Goal: Task Accomplishment & Management: Manage account settings

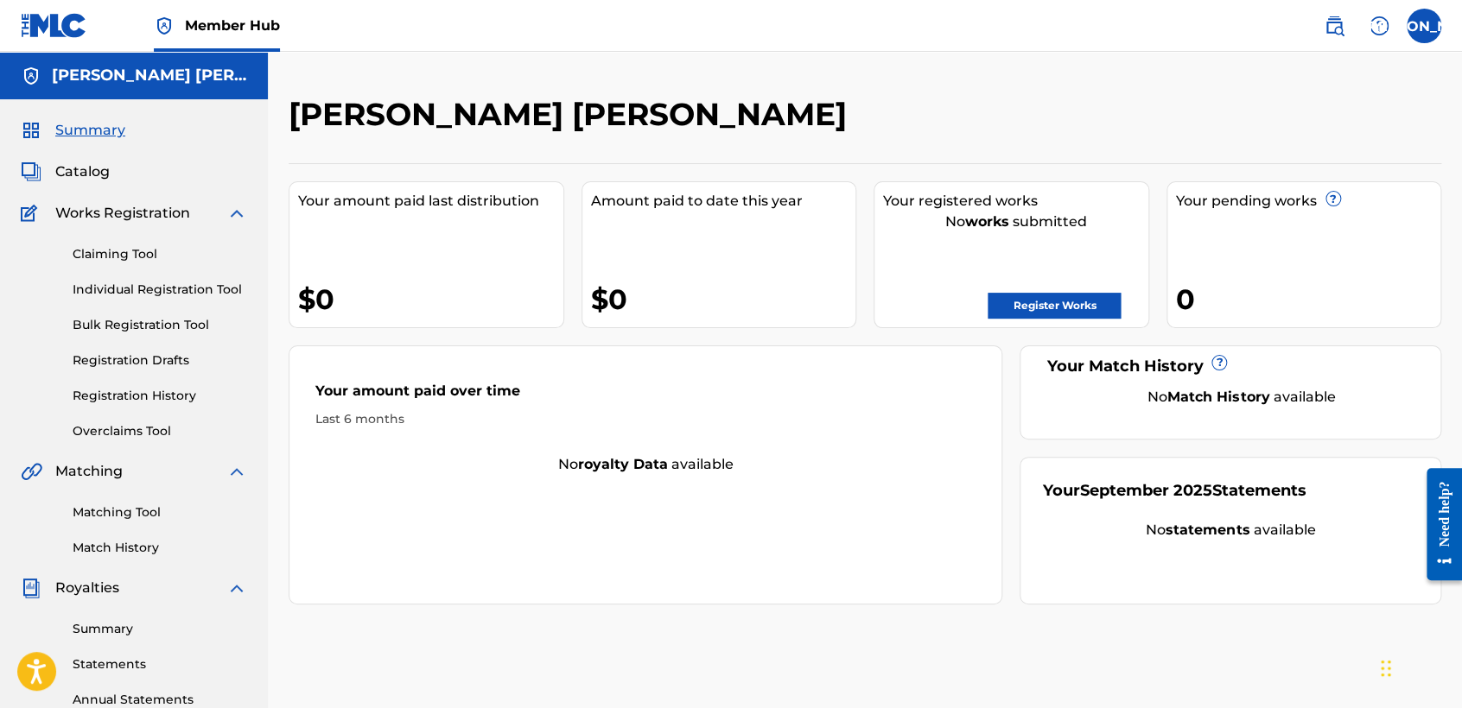
click at [219, 26] on span "Member Hub" at bounding box center [232, 26] width 95 height 20
click at [74, 168] on span "Catalog" at bounding box center [82, 172] width 54 height 21
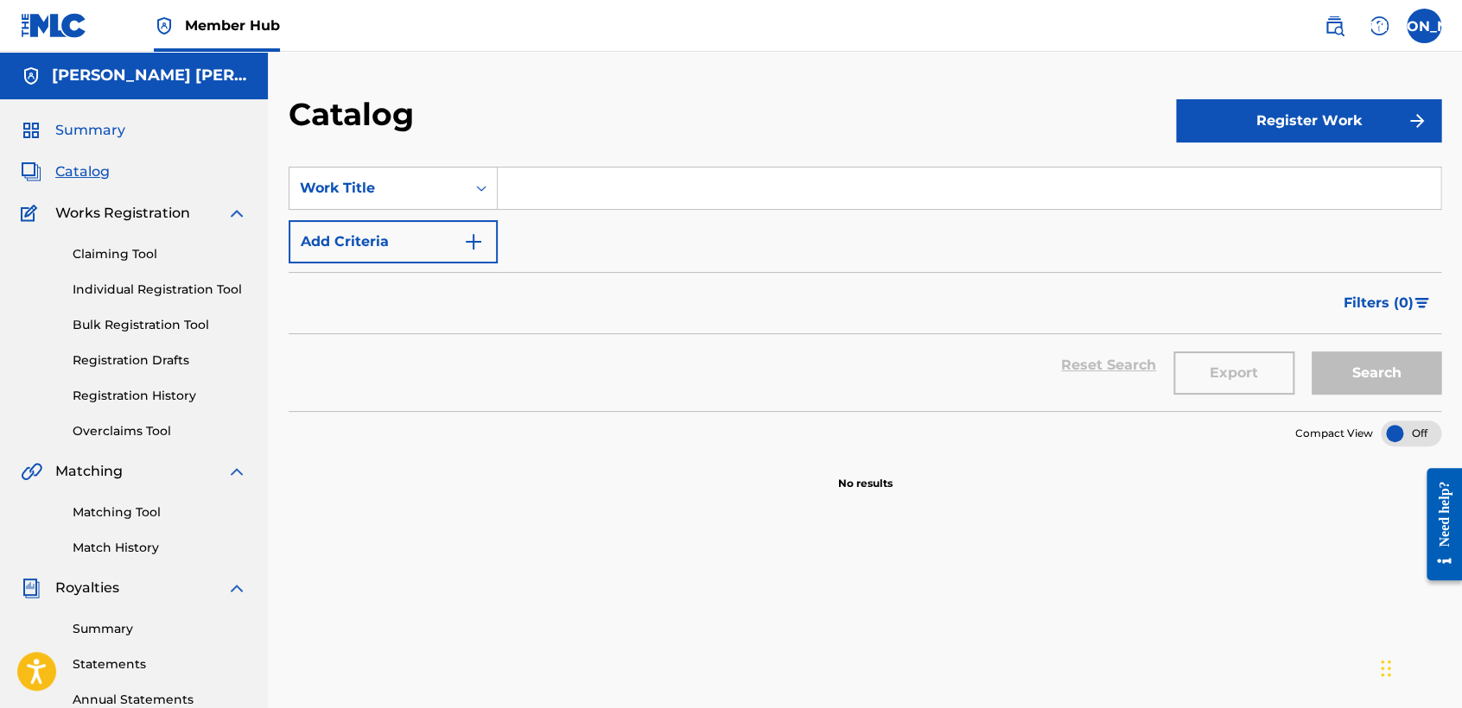
click at [86, 137] on span "Summary" at bounding box center [90, 130] width 70 height 21
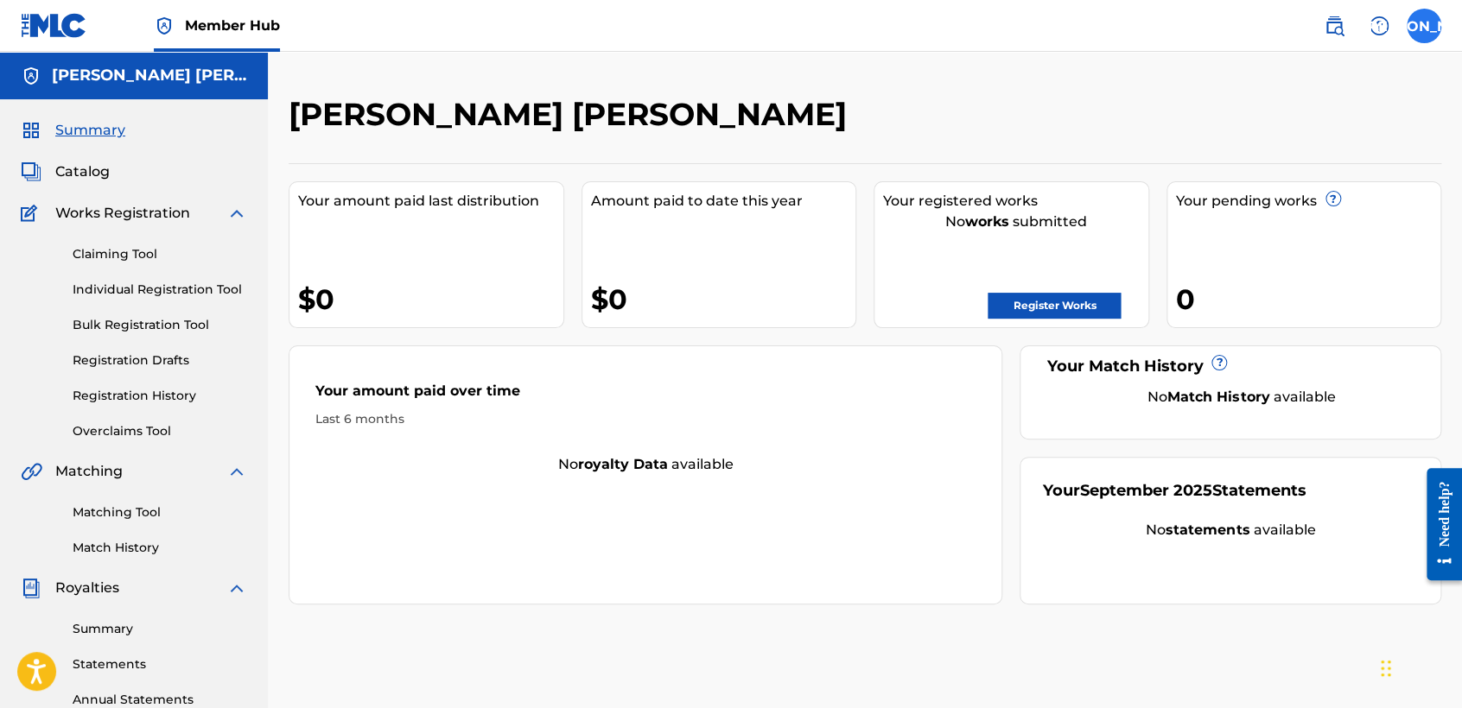
click at [1430, 25] on label at bounding box center [1423, 26] width 35 height 35
click at [1424, 26] on input "JA [PERSON_NAME] [PERSON_NAME] [EMAIL_ADDRESS][DOMAIN_NAME] Notification Prefer…" at bounding box center [1424, 26] width 0 height 0
click at [1431, 31] on div "JA JA [PERSON_NAME] [PERSON_NAME] [EMAIL_ADDRESS][DOMAIN_NAME] Notification Pre…" at bounding box center [1423, 26] width 35 height 35
click at [1421, 38] on label at bounding box center [1423, 26] width 35 height 35
click at [1424, 26] on input "JA [PERSON_NAME] [PERSON_NAME] [EMAIL_ADDRESS][DOMAIN_NAME] Notification Prefer…" at bounding box center [1424, 26] width 0 height 0
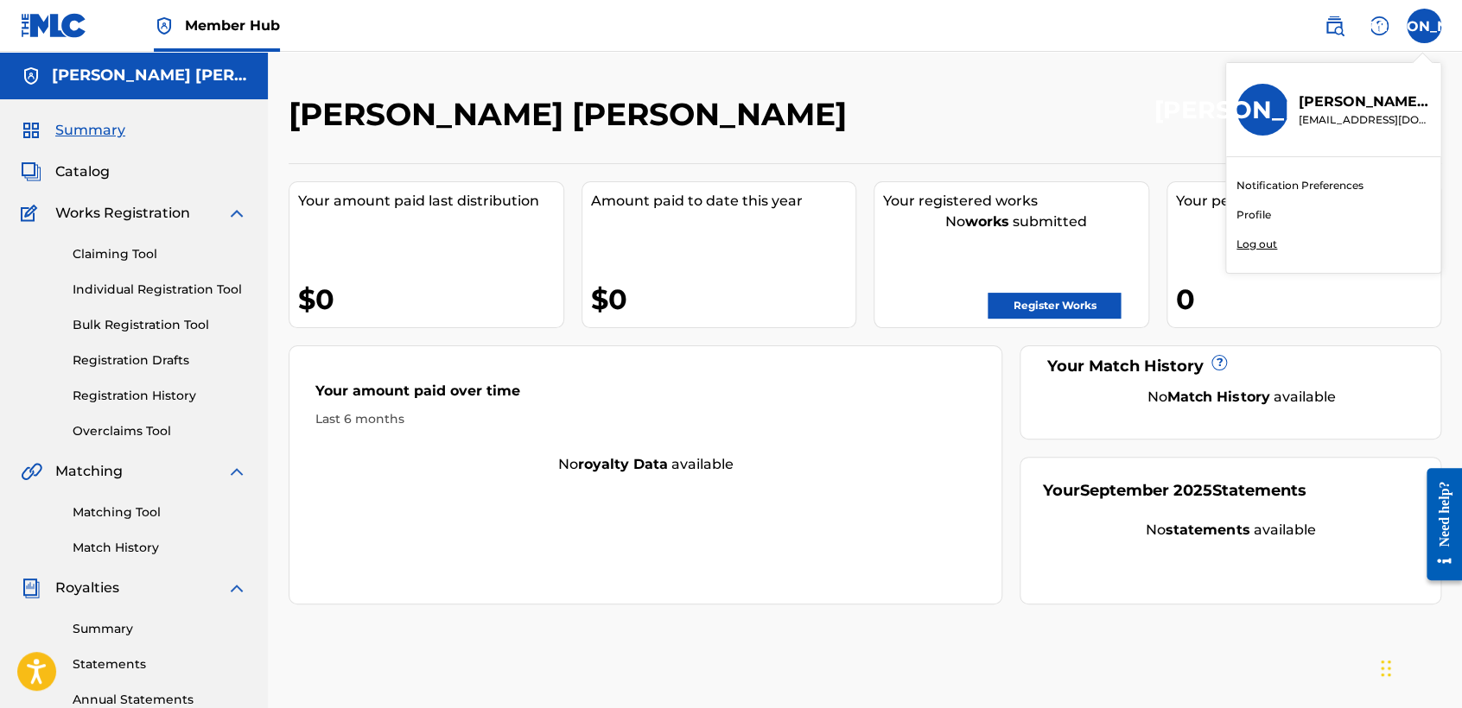
click at [1268, 248] on p "Log out" at bounding box center [1256, 245] width 41 height 16
click at [1424, 26] on input "JA [PERSON_NAME] [PERSON_NAME] [EMAIL_ADDRESS][DOMAIN_NAME] Notification Prefer…" at bounding box center [1424, 26] width 0 height 0
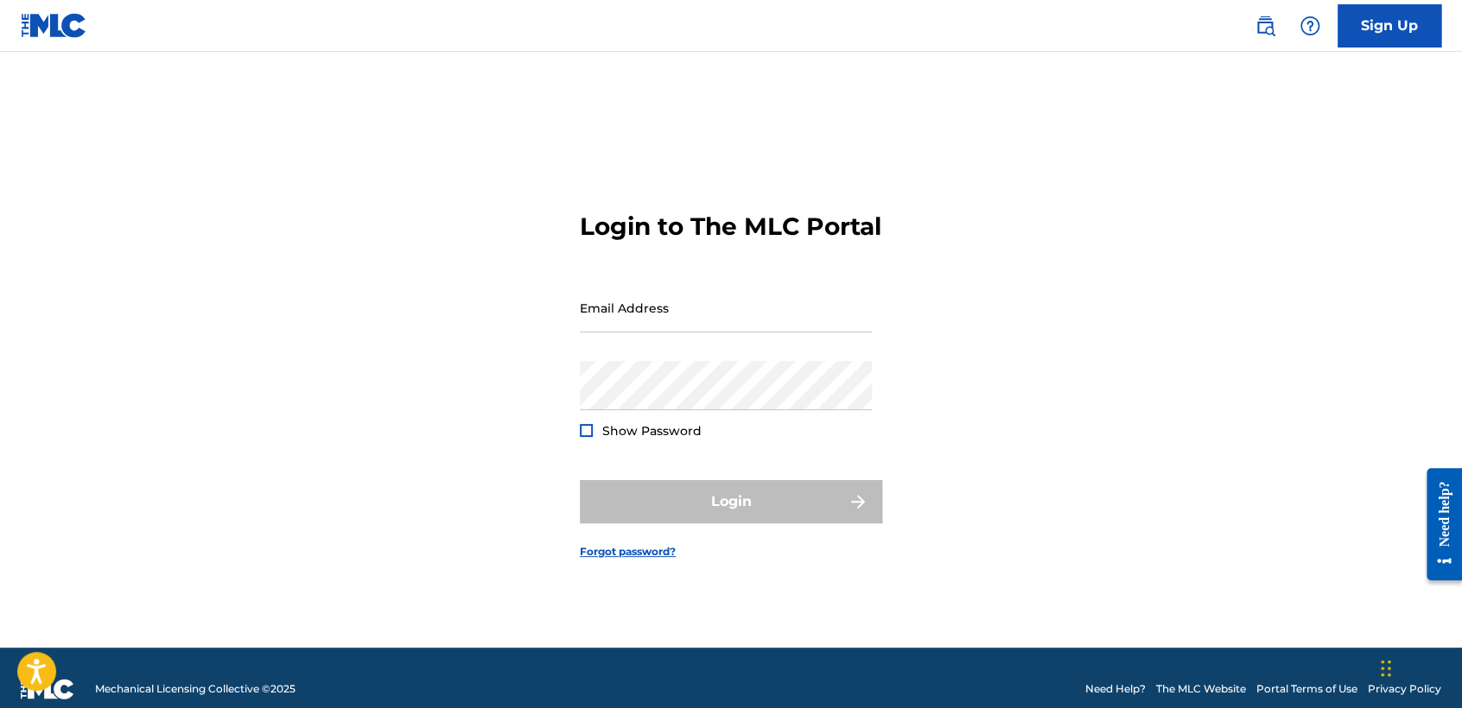
type input "[EMAIL_ADDRESS][DOMAIN_NAME]"
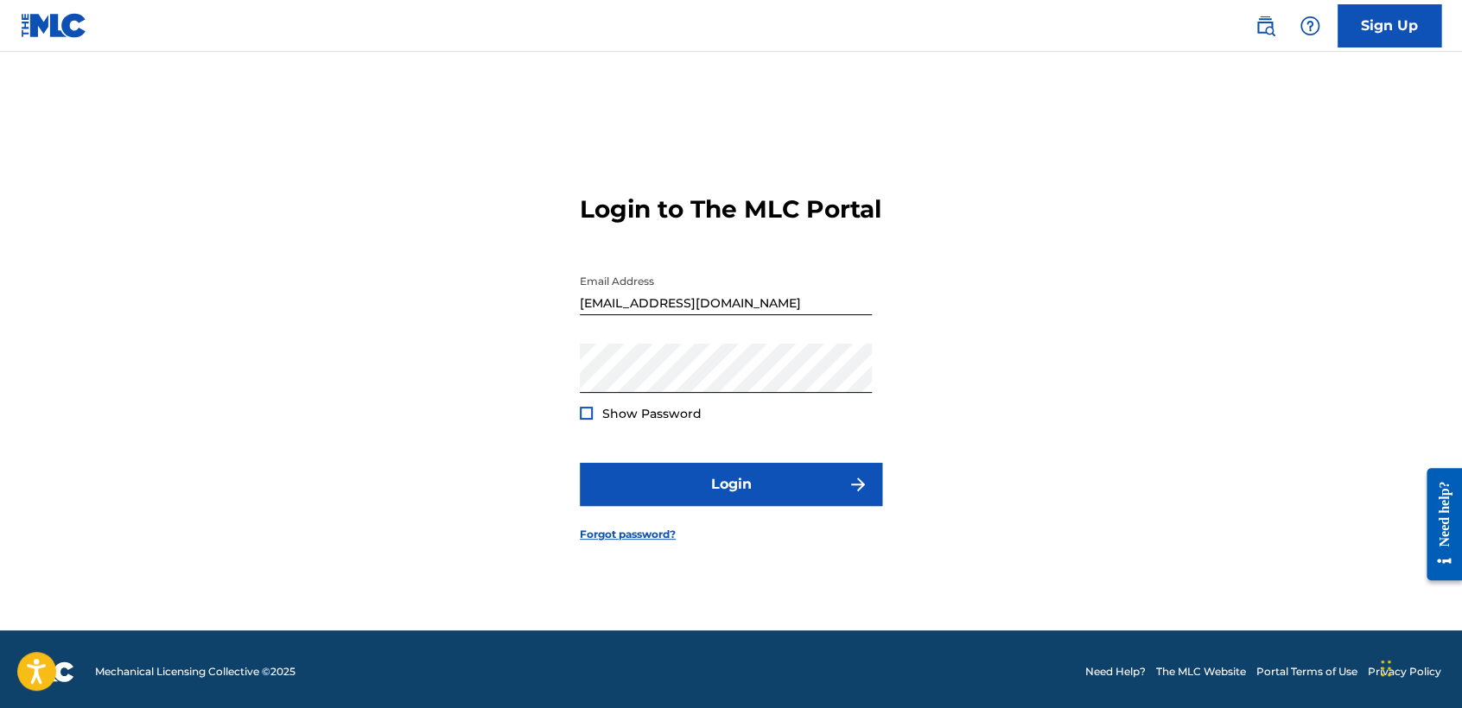
scroll to position [22, 0]
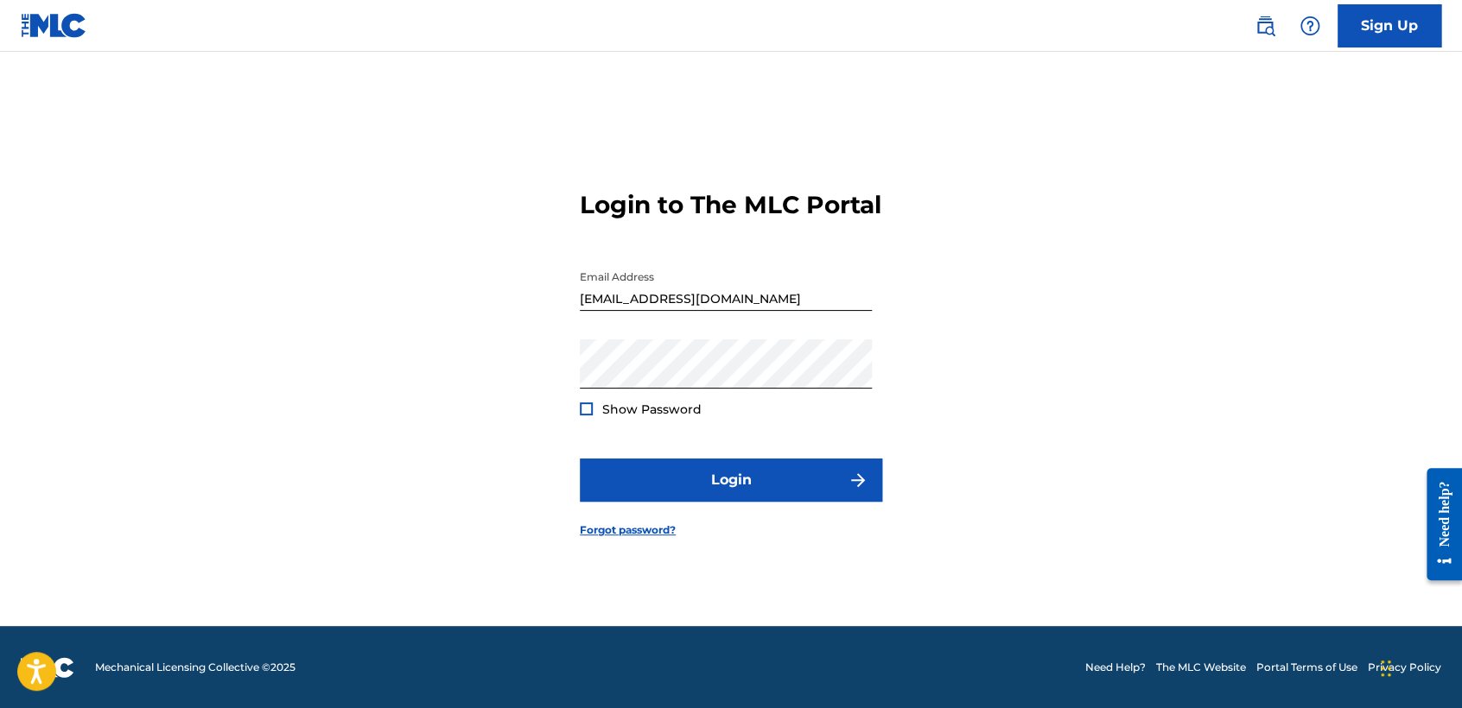
drag, startPoint x: 732, startPoint y: 307, endPoint x: 717, endPoint y: 314, distance: 16.2
click at [716, 311] on input "[EMAIL_ADDRESS][DOMAIN_NAME]" at bounding box center [726, 286] width 292 height 49
drag, startPoint x: 747, startPoint y: 313, endPoint x: 323, endPoint y: 278, distance: 425.5
click at [323, 278] on div "Login to The MLC Portal Email Address [EMAIL_ADDRESS][DOMAIN_NAME] Password Sho…" at bounding box center [730, 349] width 1209 height 553
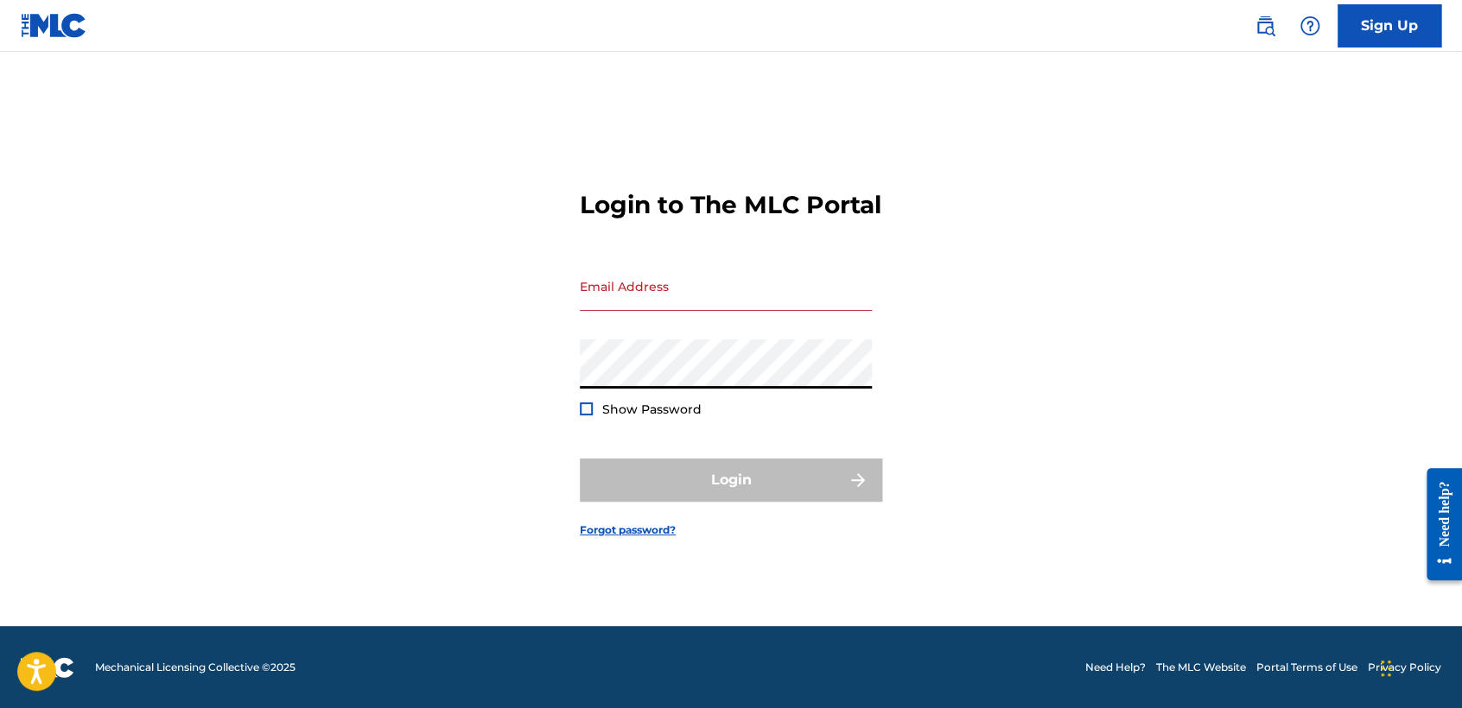
click at [288, 377] on div "Login to The MLC Portal Email Address Password Show Password Login Forgot passw…" at bounding box center [730, 349] width 1209 height 553
drag, startPoint x: 684, startPoint y: 219, endPoint x: 678, endPoint y: 245, distance: 26.6
click at [684, 220] on h3 "Login to The MLC Portal" at bounding box center [730, 205] width 301 height 30
click at [670, 283] on input "Email Address" at bounding box center [726, 286] width 292 height 49
type input "j"
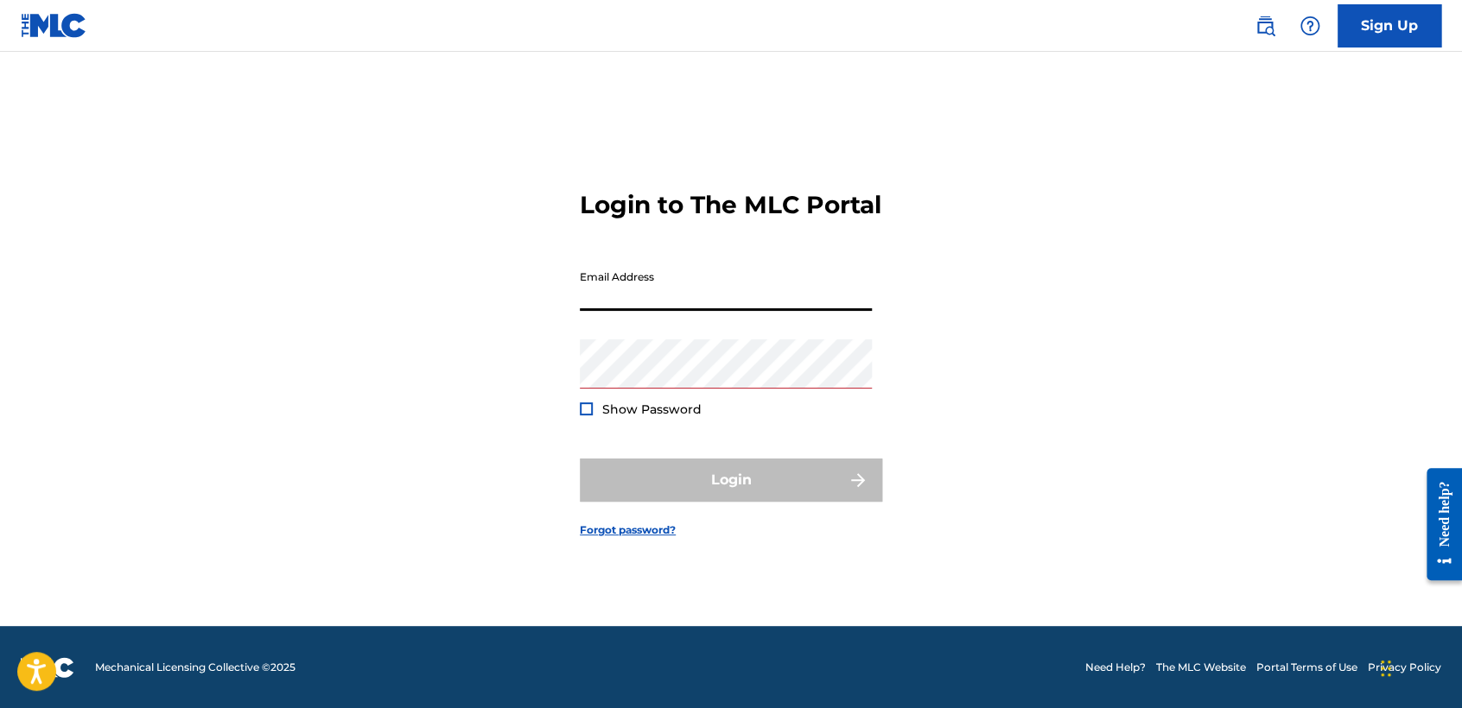
type input "c"
type input "[EMAIL_ADDRESS][DOMAIN_NAME]"
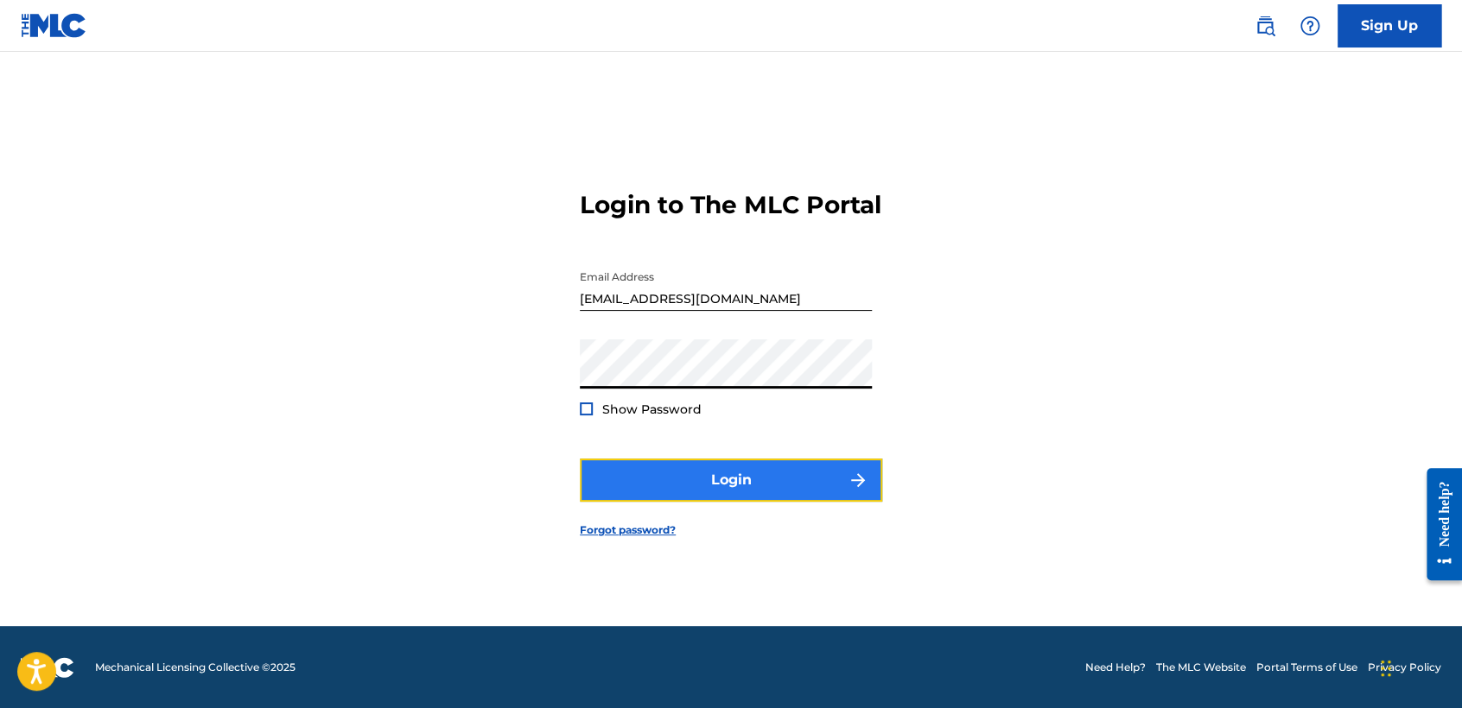
click at [715, 497] on button "Login" at bounding box center [731, 480] width 302 height 43
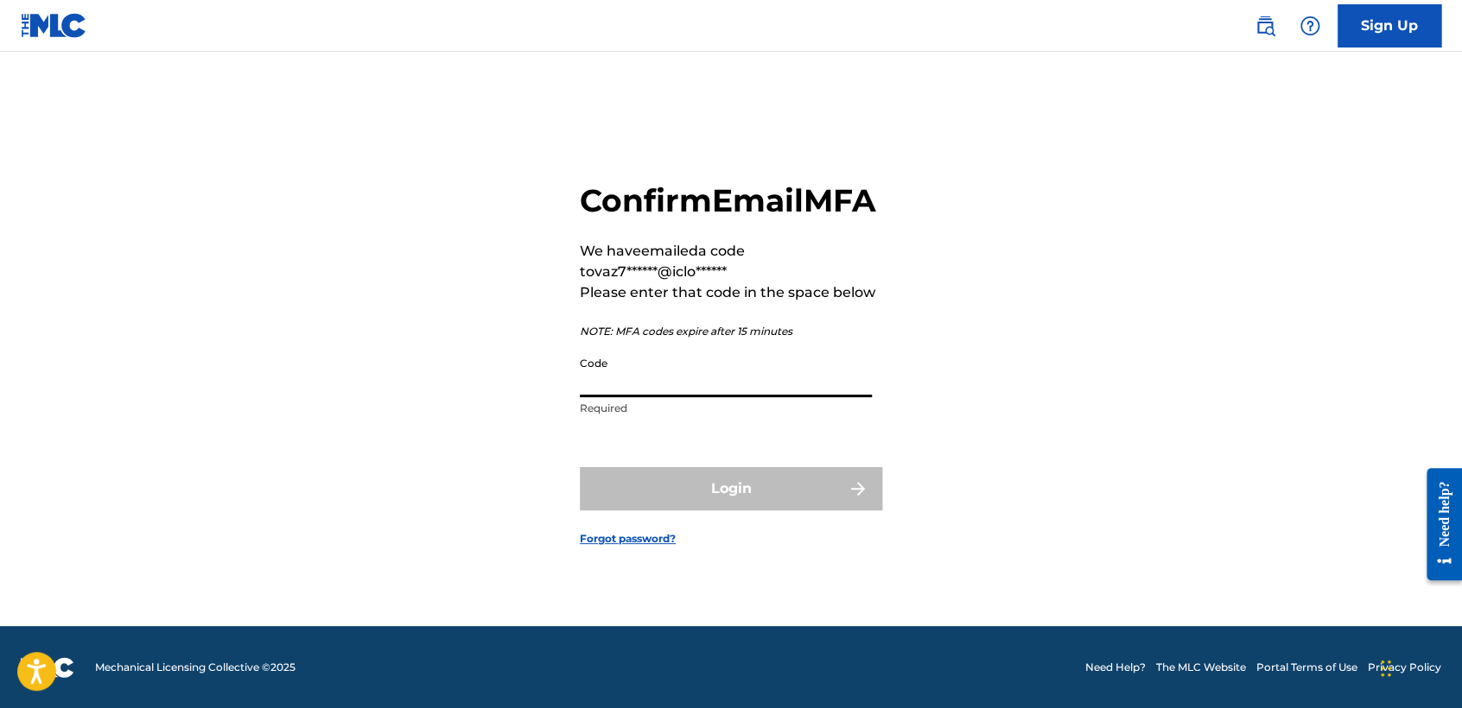
click at [703, 397] on input "Code" at bounding box center [726, 372] width 292 height 49
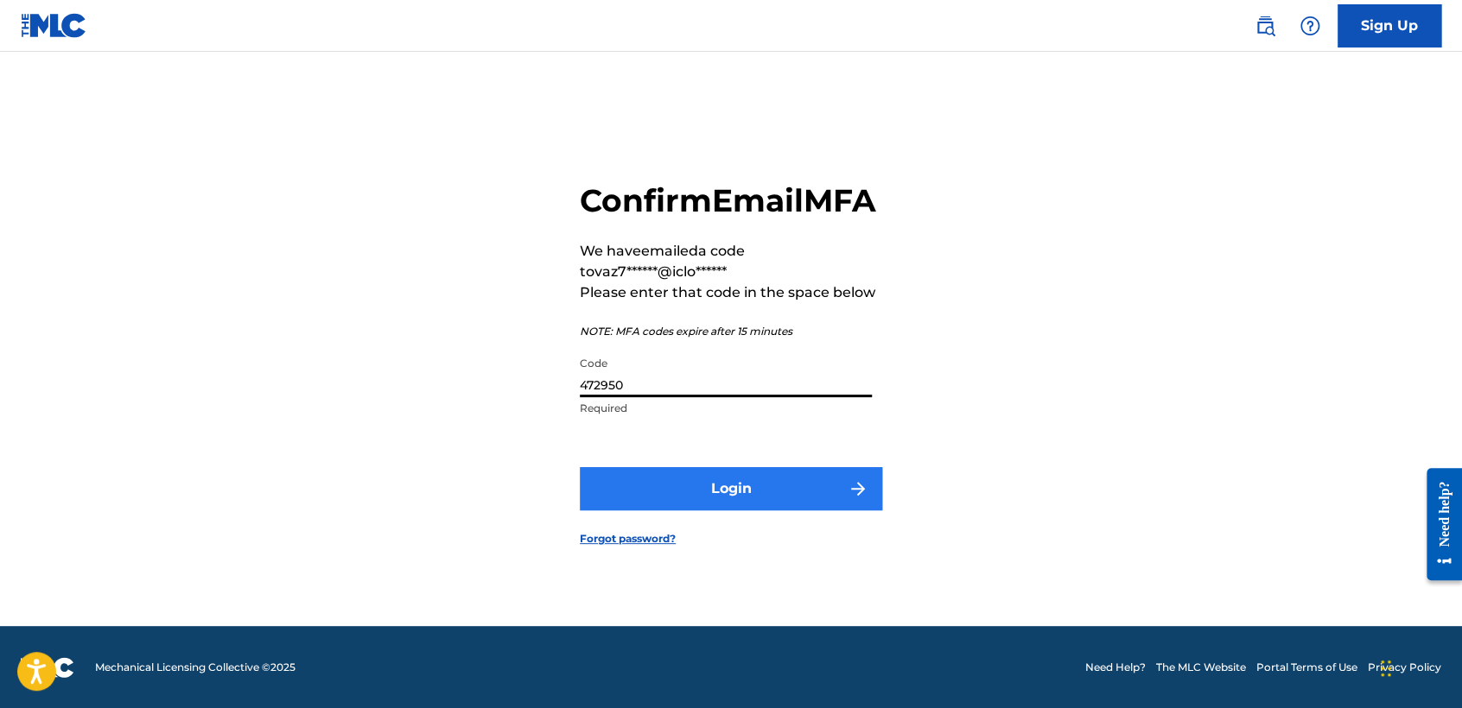
type input "472950"
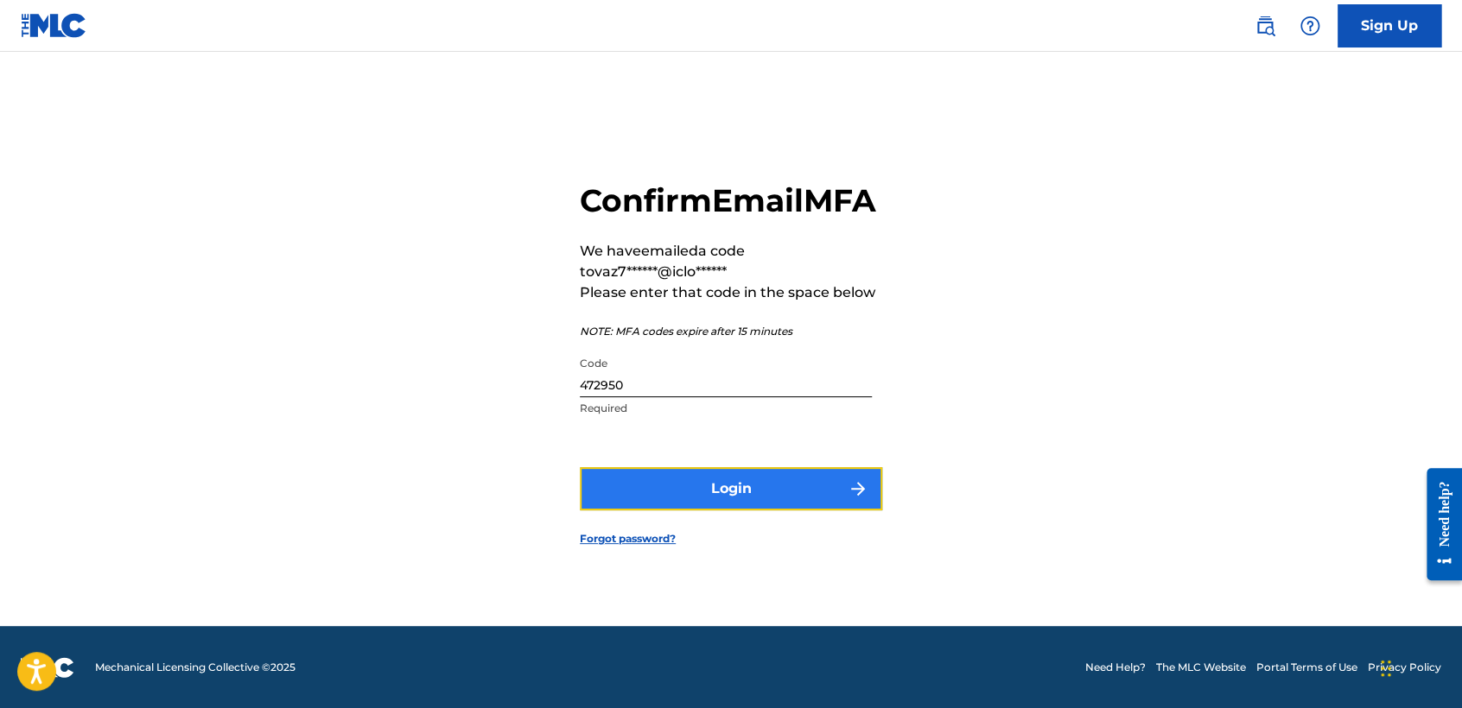
click at [649, 492] on button "Login" at bounding box center [731, 488] width 302 height 43
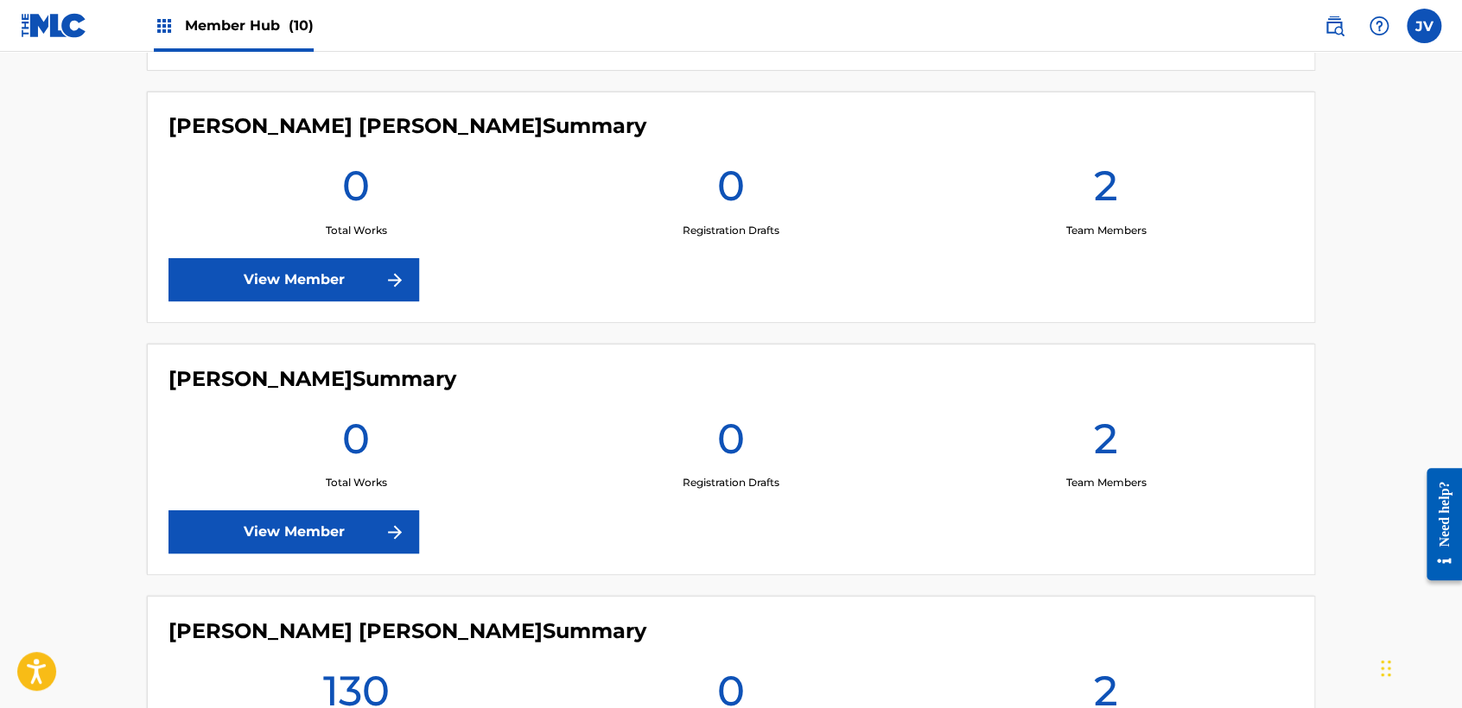
scroll to position [1439, 0]
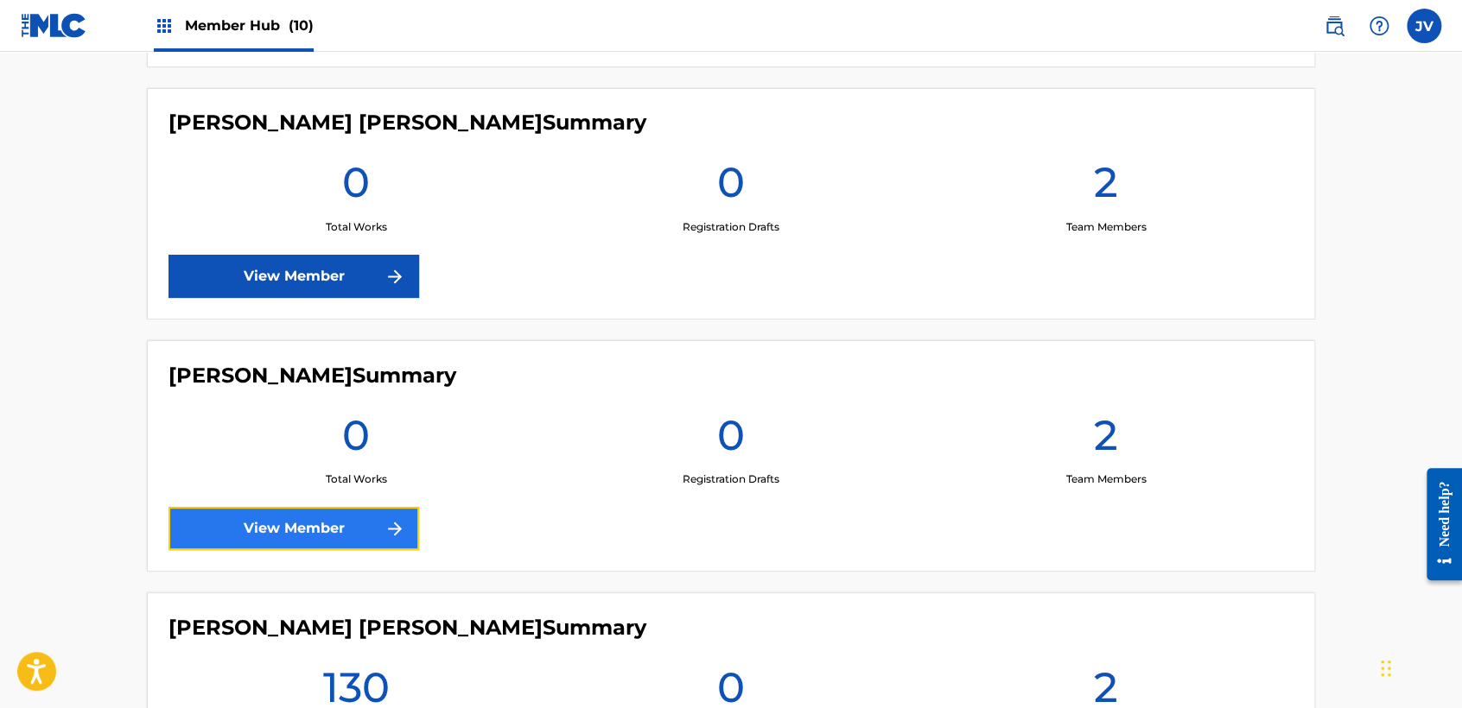
click at [339, 540] on link "View Member" at bounding box center [293, 528] width 251 height 43
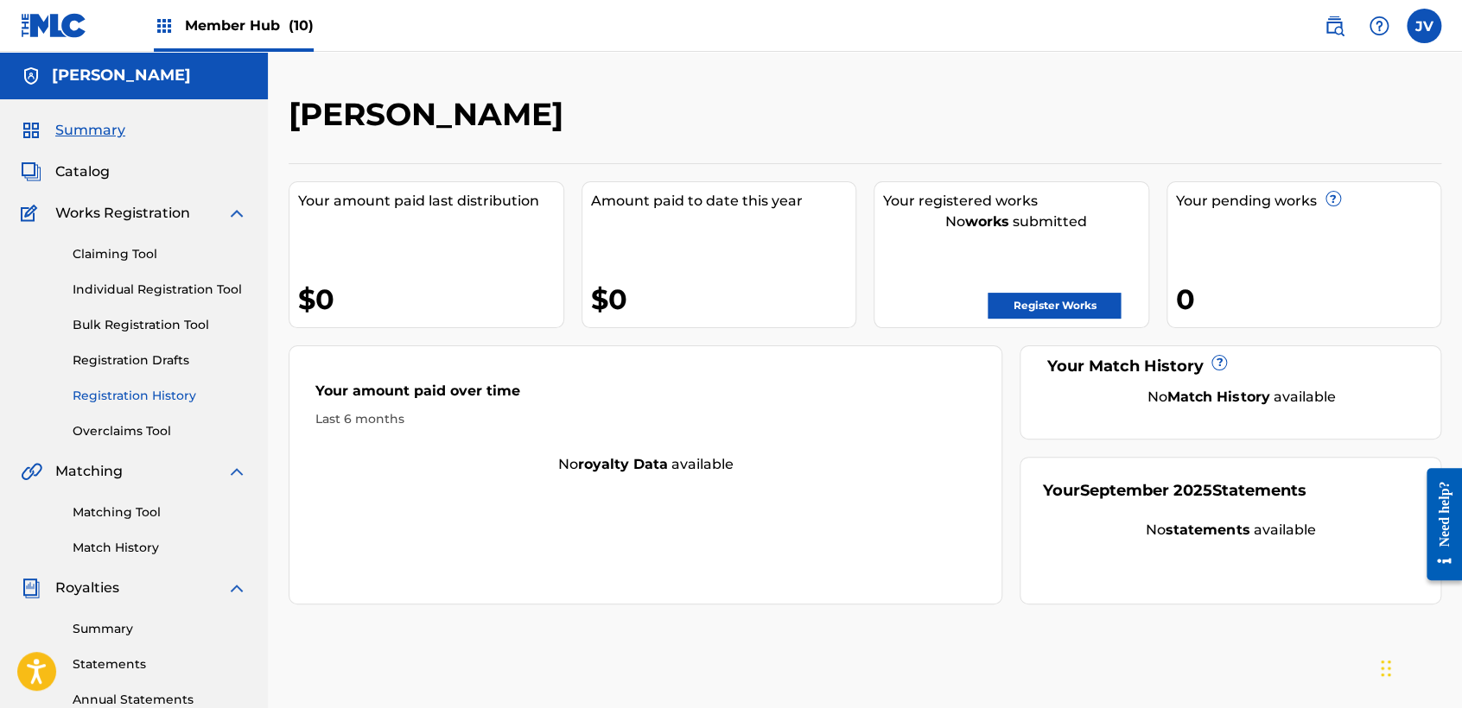
click at [163, 391] on link "Registration History" at bounding box center [160, 396] width 174 height 18
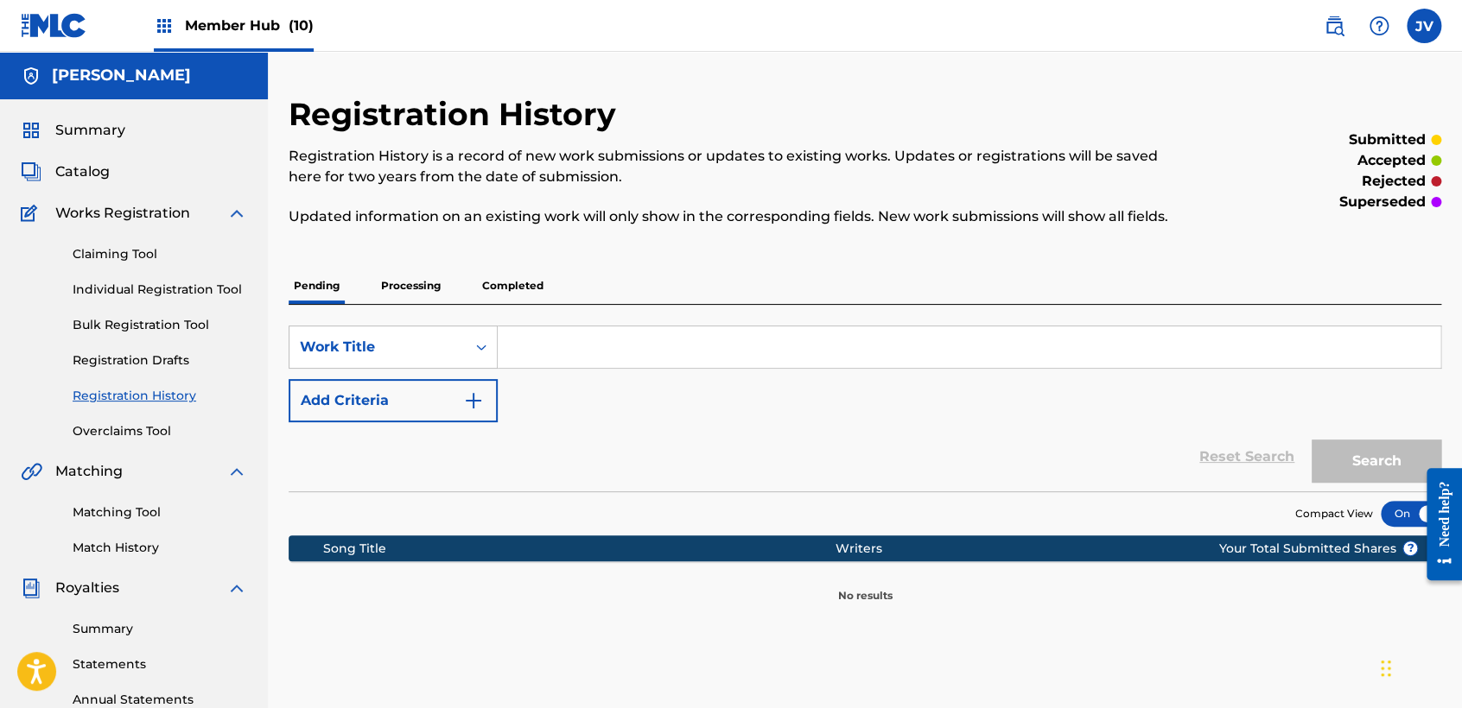
click at [441, 289] on p "Processing" at bounding box center [411, 286] width 70 height 36
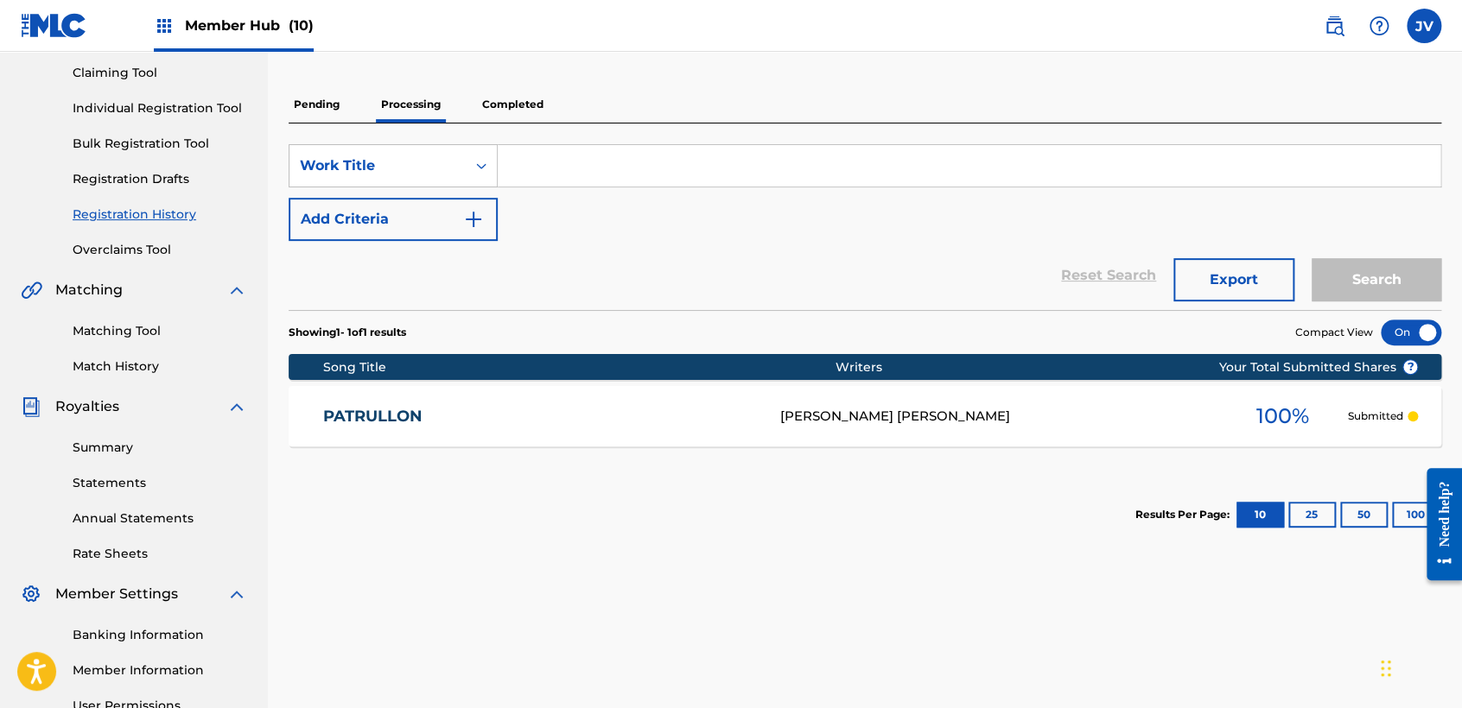
scroll to position [192, 0]
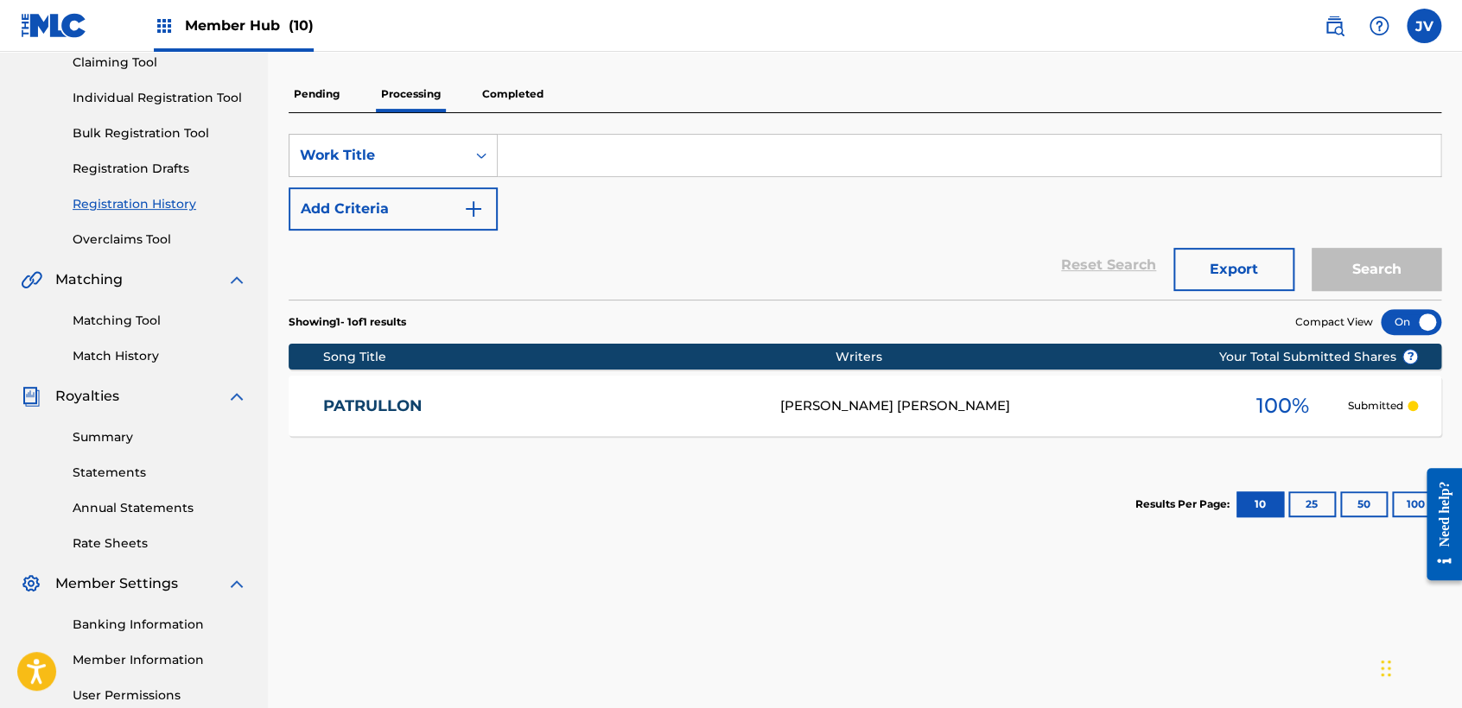
click at [527, 84] on p "Completed" at bounding box center [513, 94] width 72 height 36
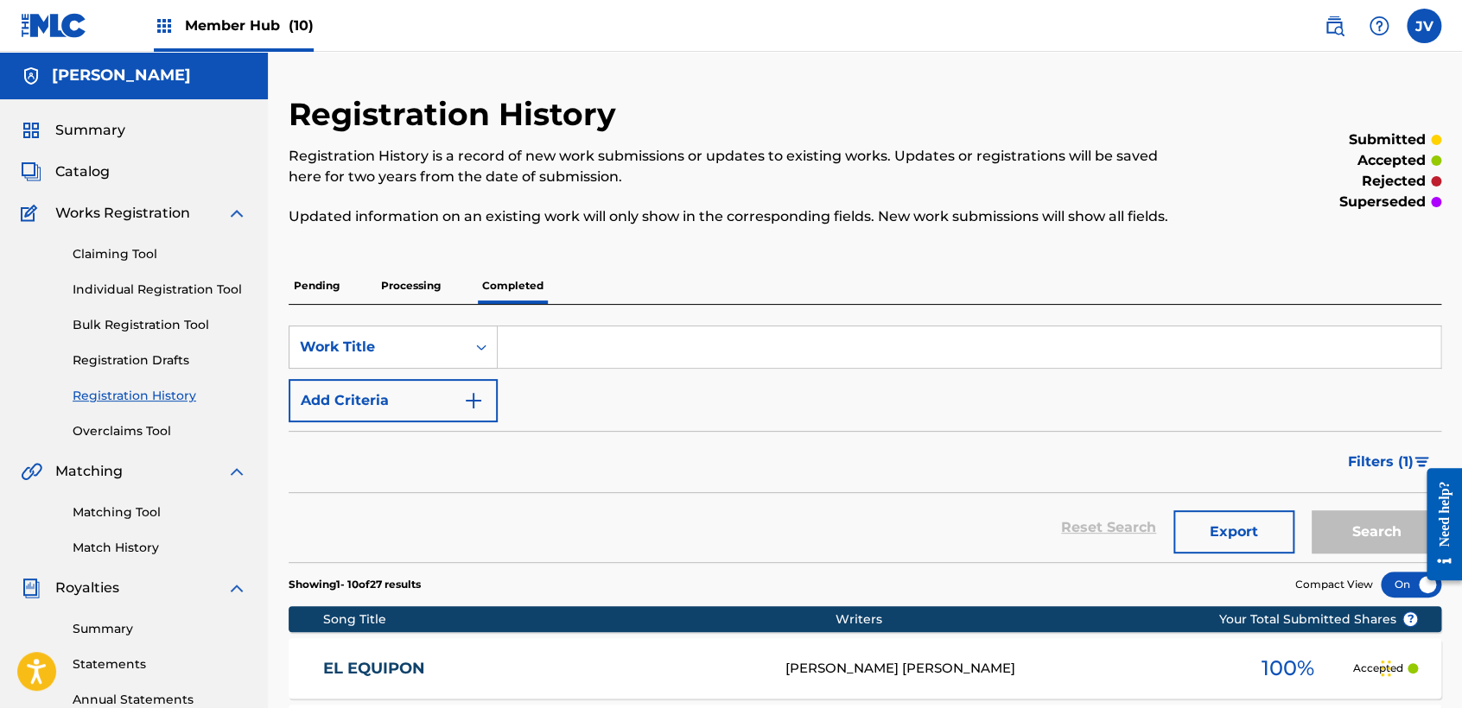
click at [428, 279] on p "Processing" at bounding box center [411, 286] width 70 height 36
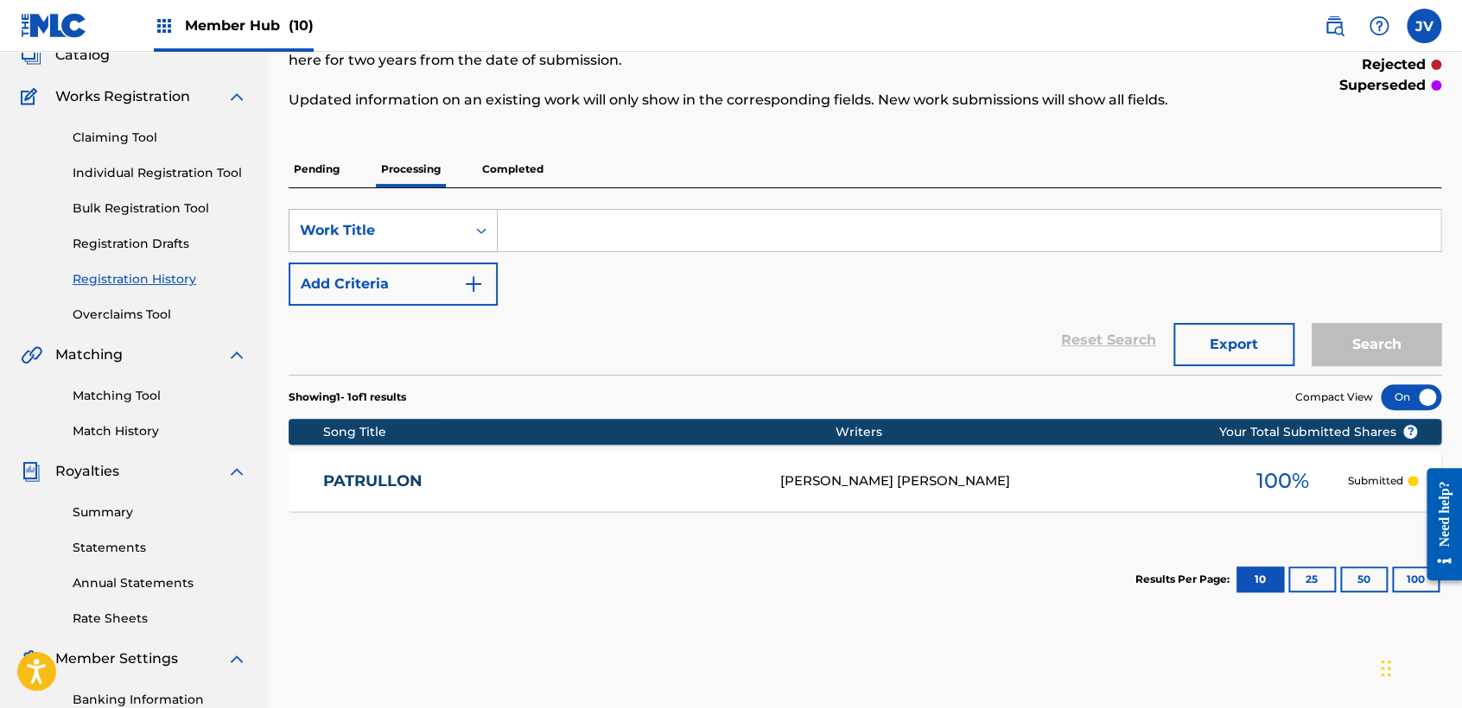
scroll to position [96, 0]
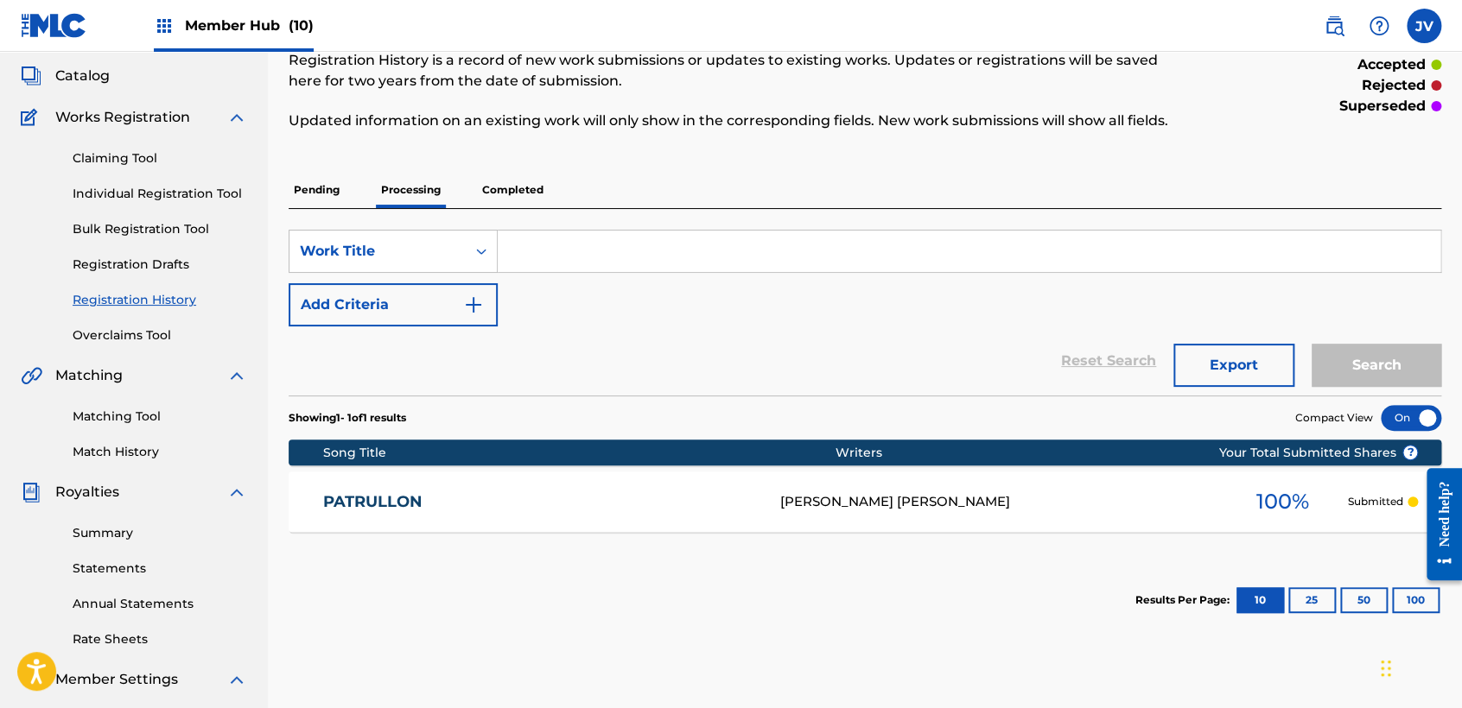
click at [310, 194] on p "Pending" at bounding box center [317, 190] width 56 height 36
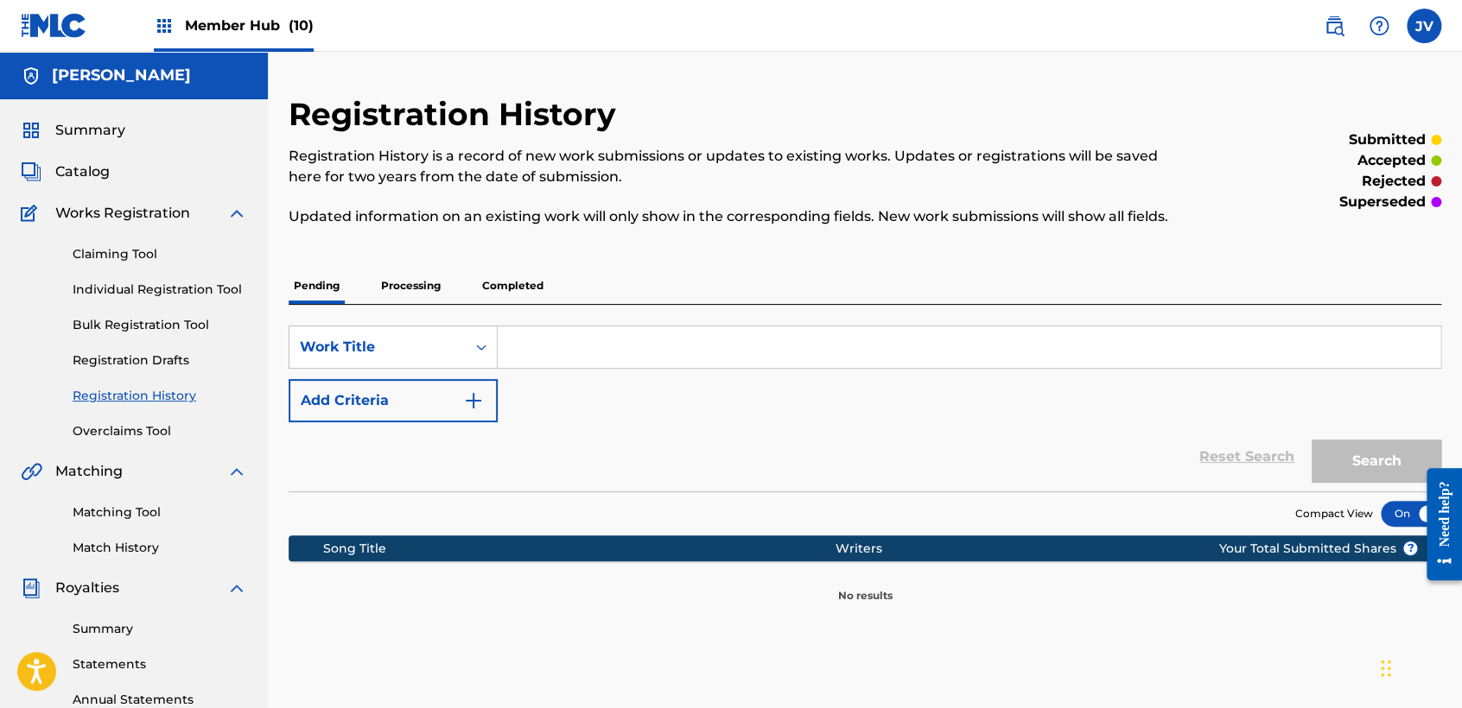
scroll to position [96, 0]
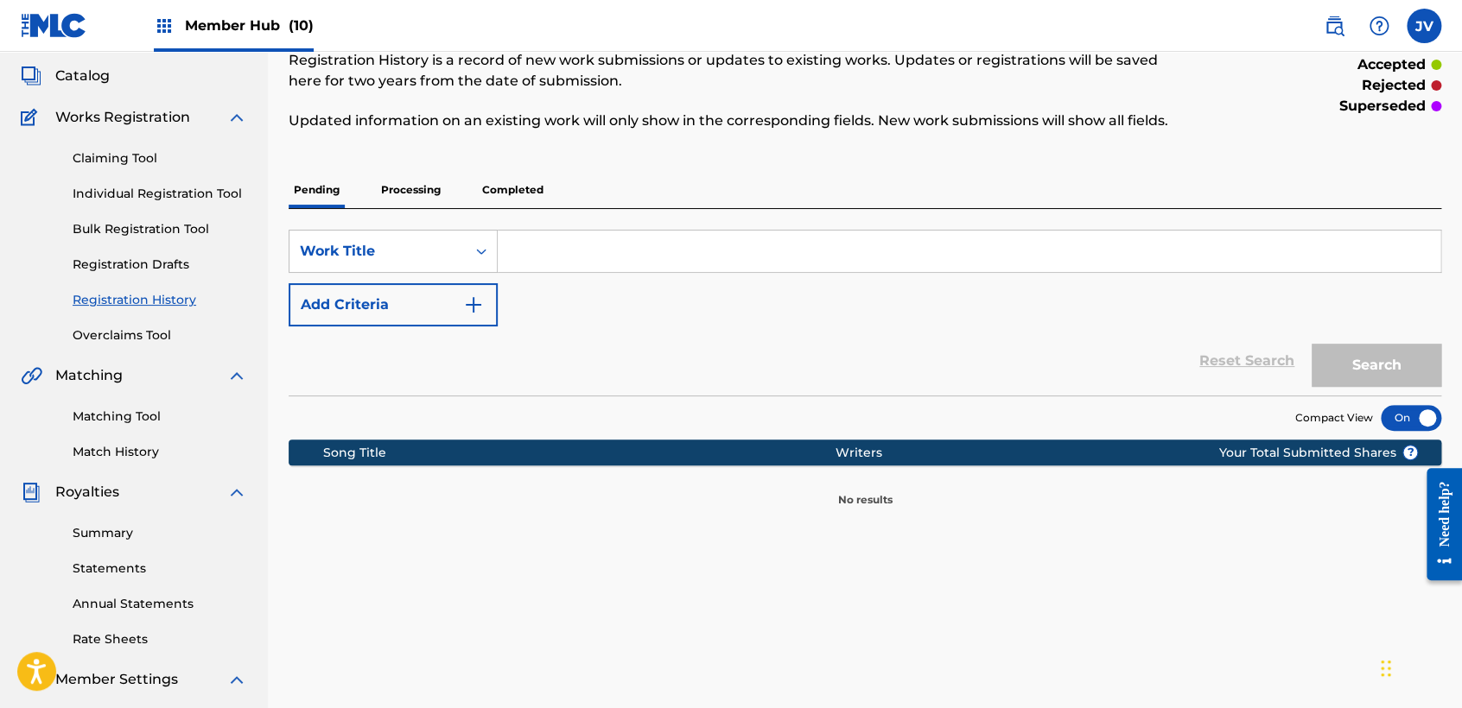
click at [435, 187] on p "Processing" at bounding box center [411, 190] width 70 height 36
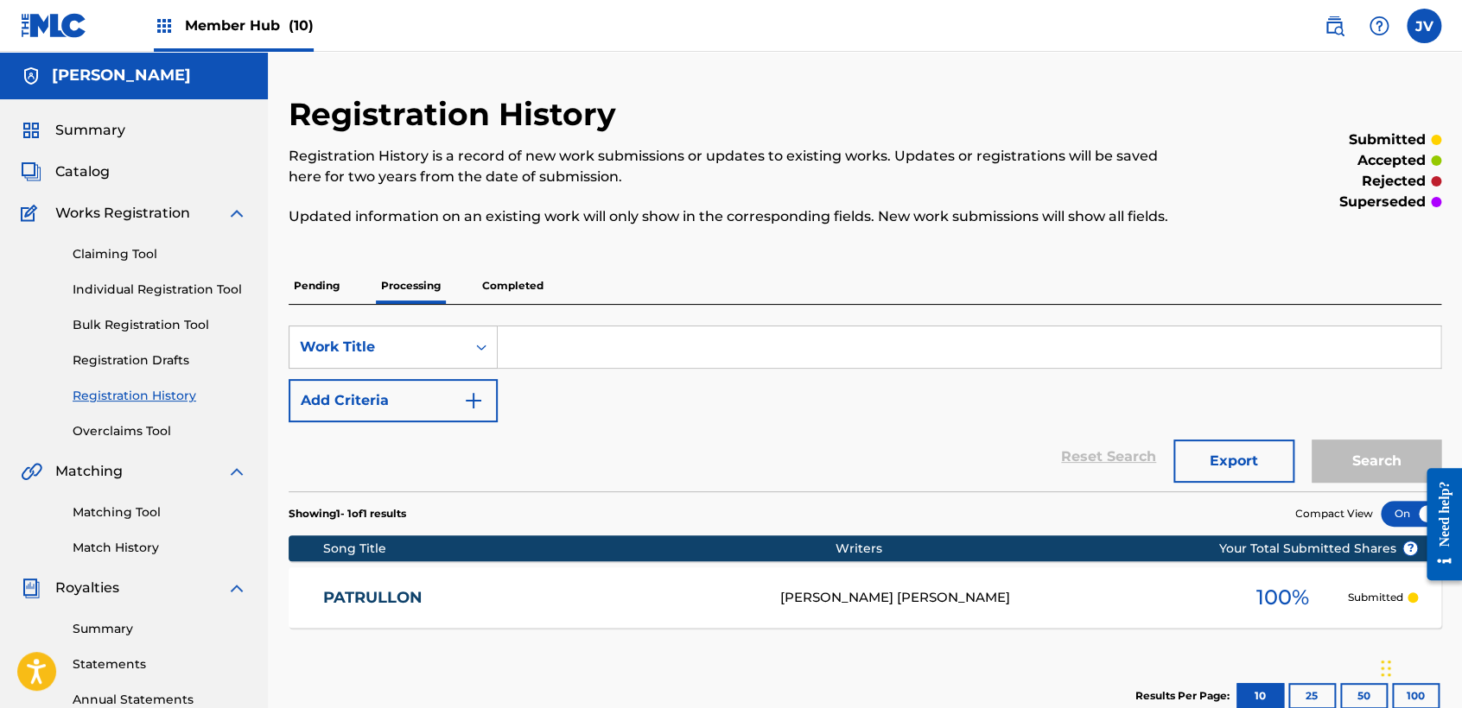
click at [516, 276] on p "Completed" at bounding box center [513, 286] width 72 height 36
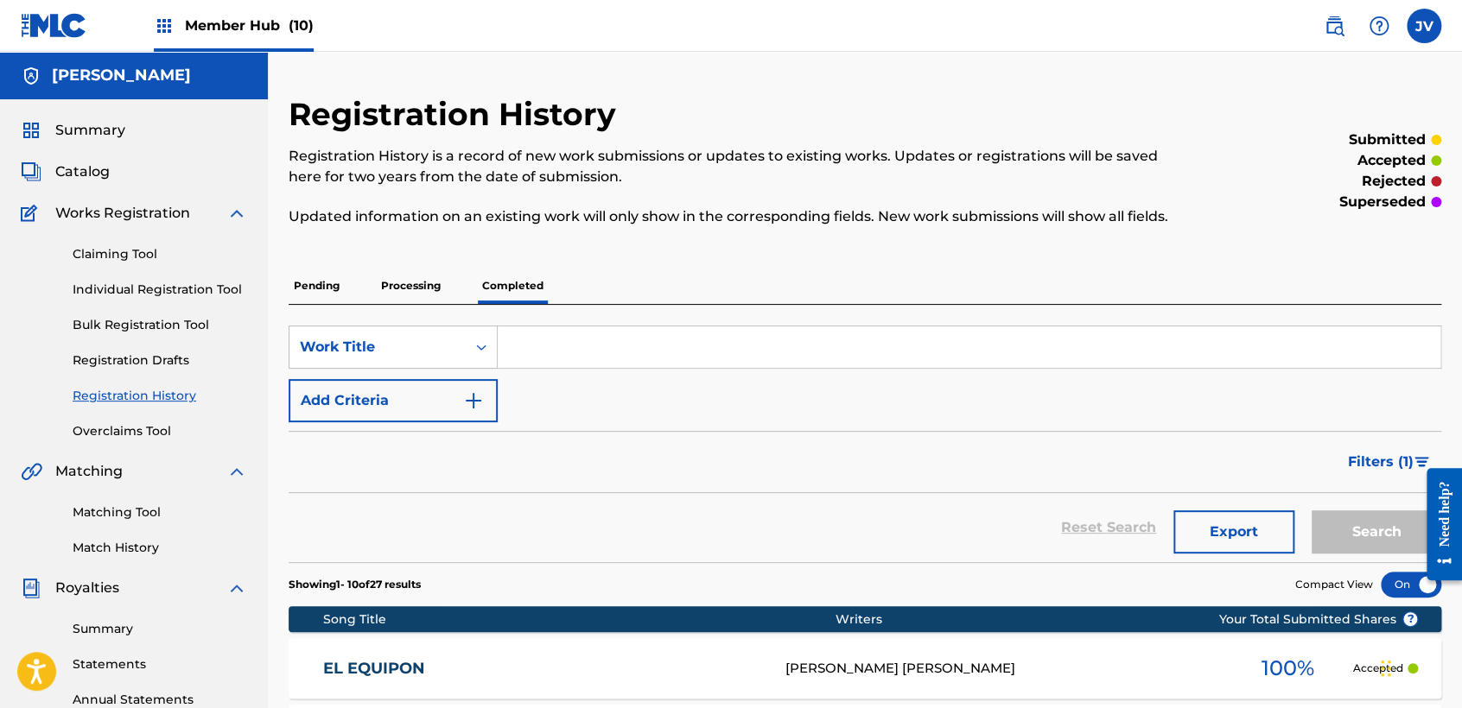
click at [297, 4] on div "Member Hub (10)" at bounding box center [234, 25] width 160 height 51
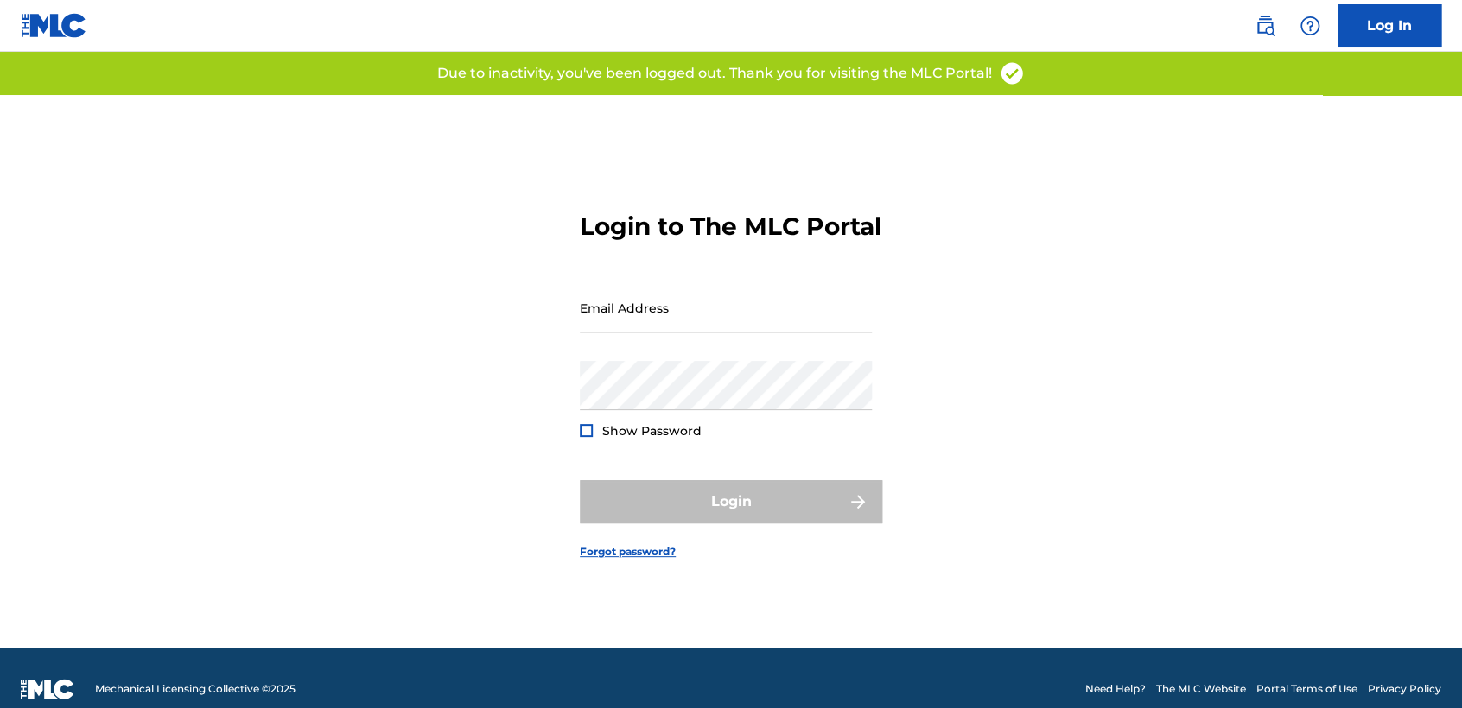
type input "megazonic.fa@gmail.com"
click at [676, 306] on input "megazonic.fa@gmail.com" at bounding box center [726, 307] width 292 height 49
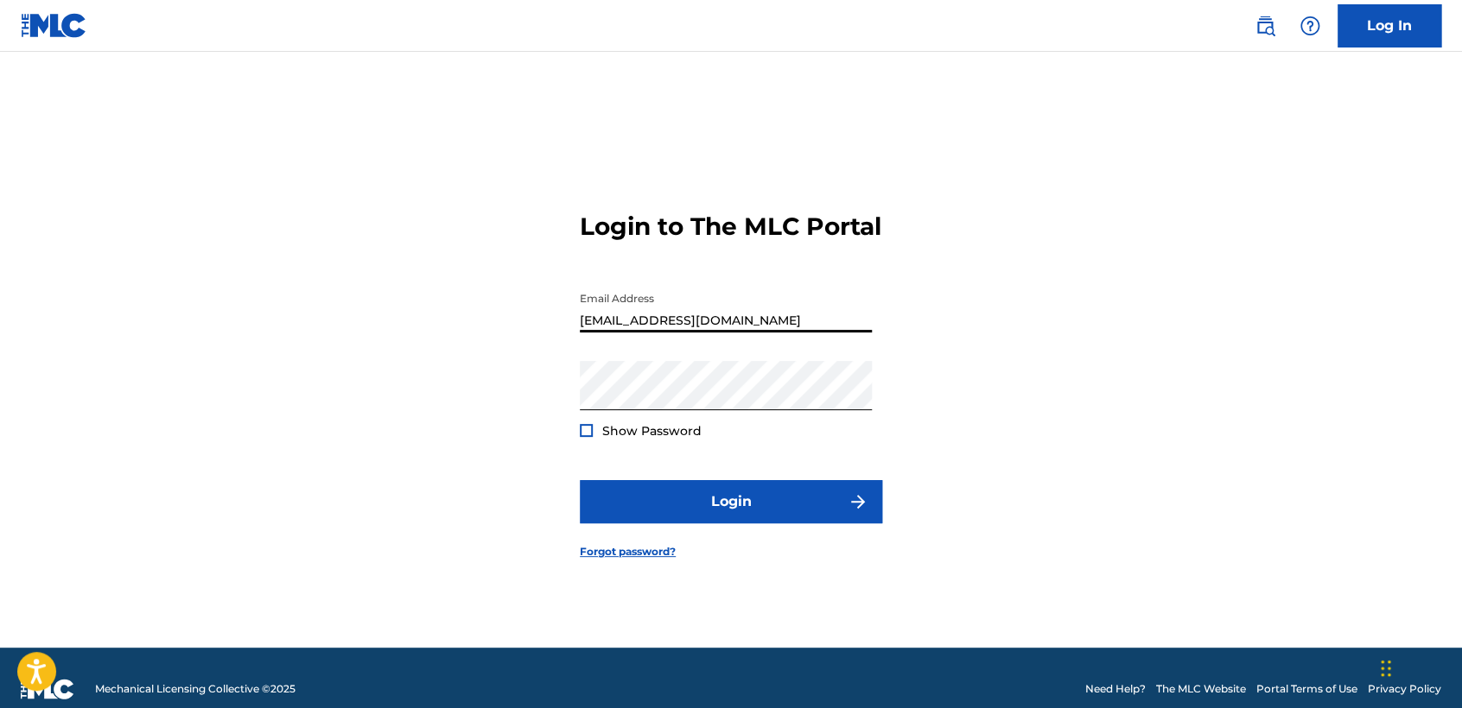
drag, startPoint x: 775, startPoint y: 301, endPoint x: 439, endPoint y: 314, distance: 336.3
click at [439, 314] on div "Login to The MLC Portal Email Address megazonic.fa@gmail.com Password Show Pass…" at bounding box center [730, 371] width 1209 height 553
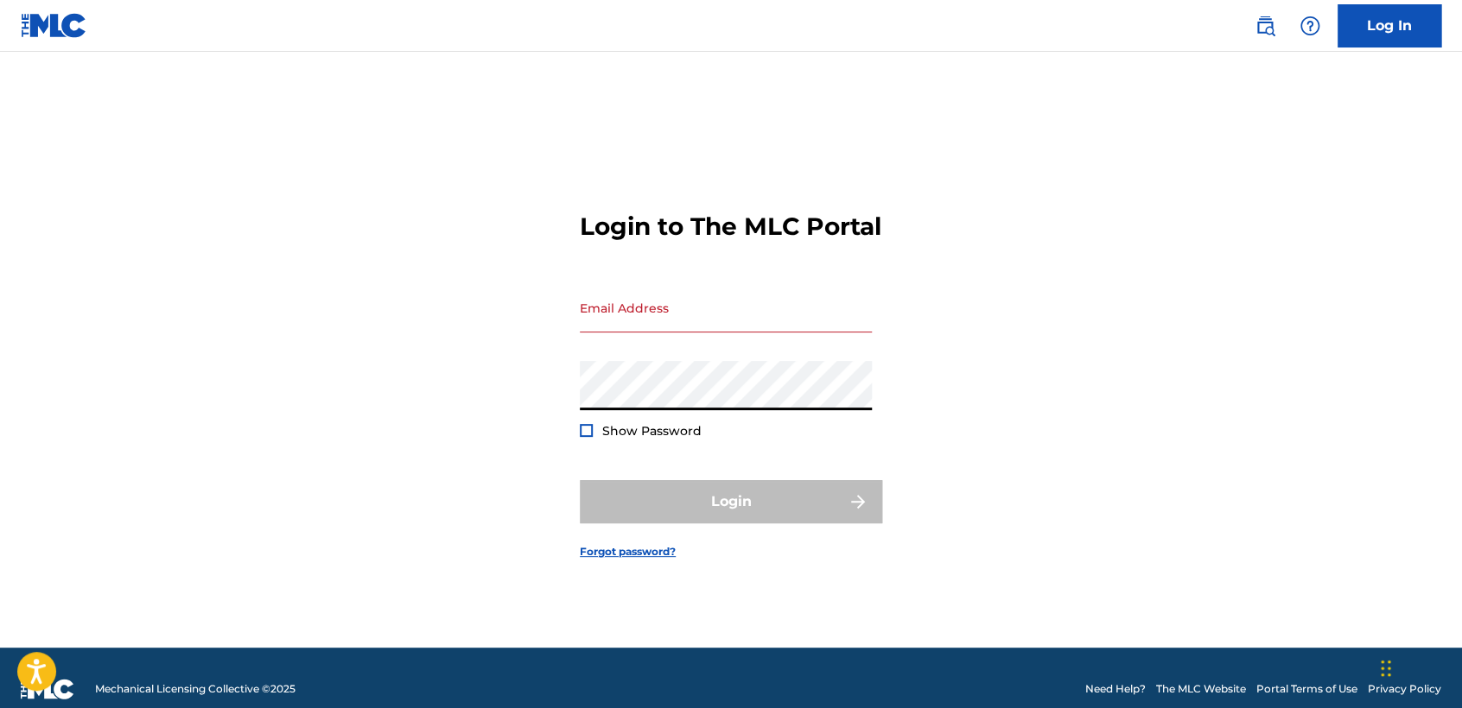
click at [264, 410] on div "Login to The MLC Portal Email Address Password Show Password Login Forgot passw…" at bounding box center [730, 371] width 1209 height 553
click at [732, 299] on input "Email Address" at bounding box center [726, 307] width 292 height 49
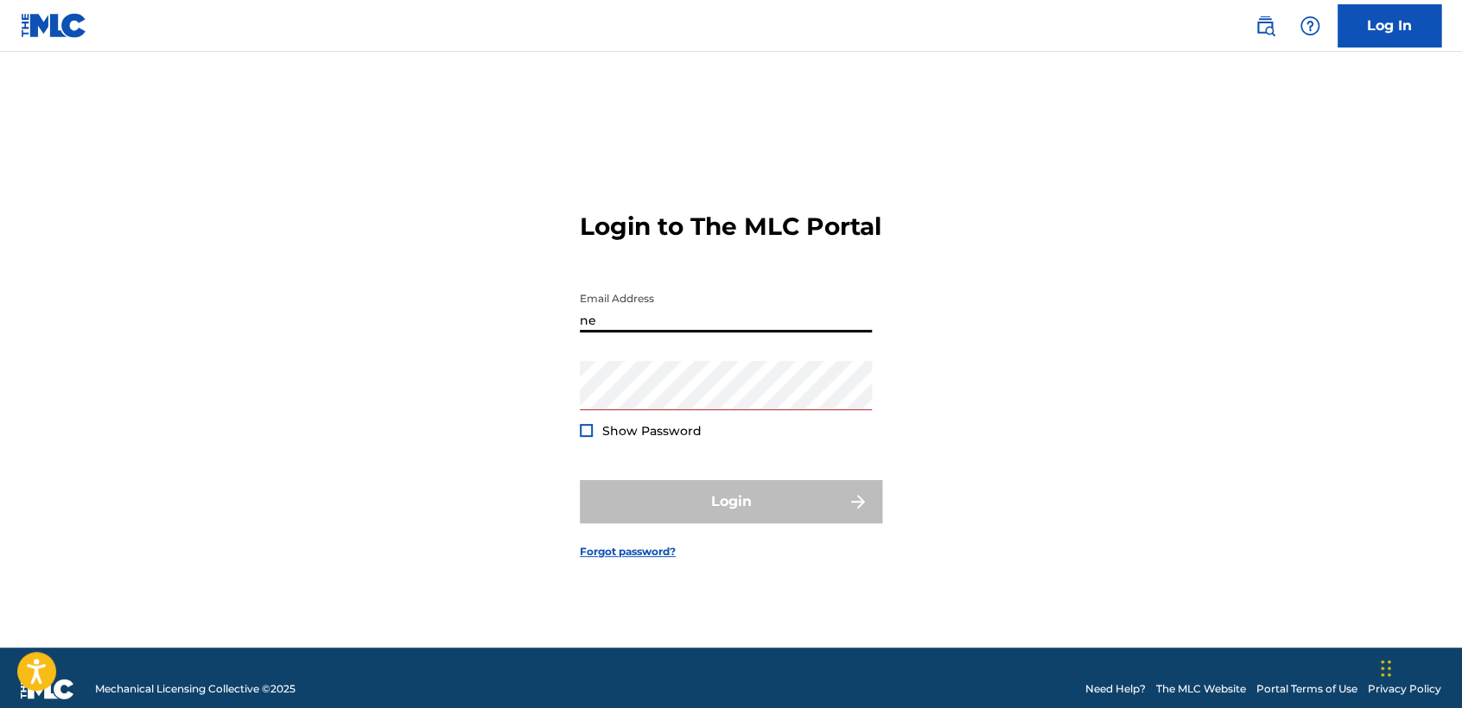
type input "n"
type input "nelsonkanzela@hotmail.com"
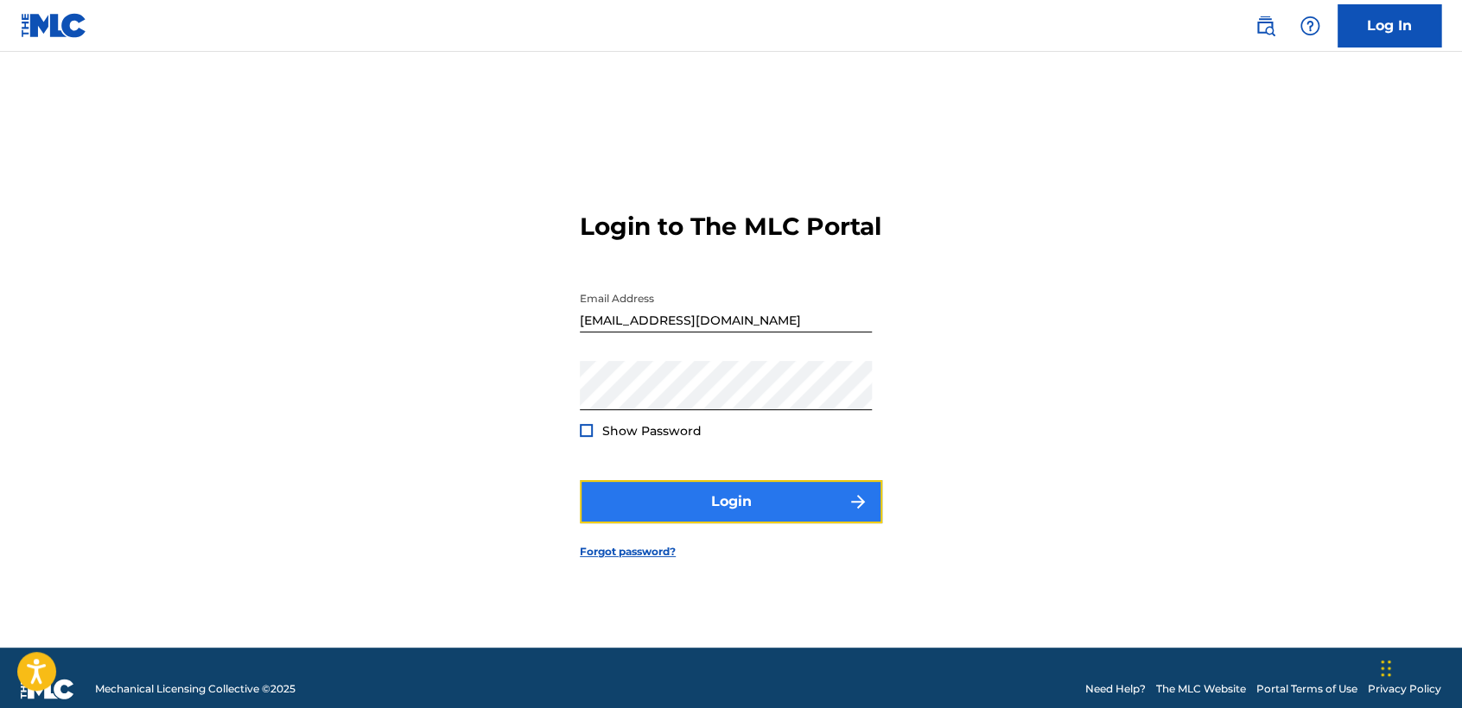
click at [608, 508] on button "Login" at bounding box center [731, 501] width 302 height 43
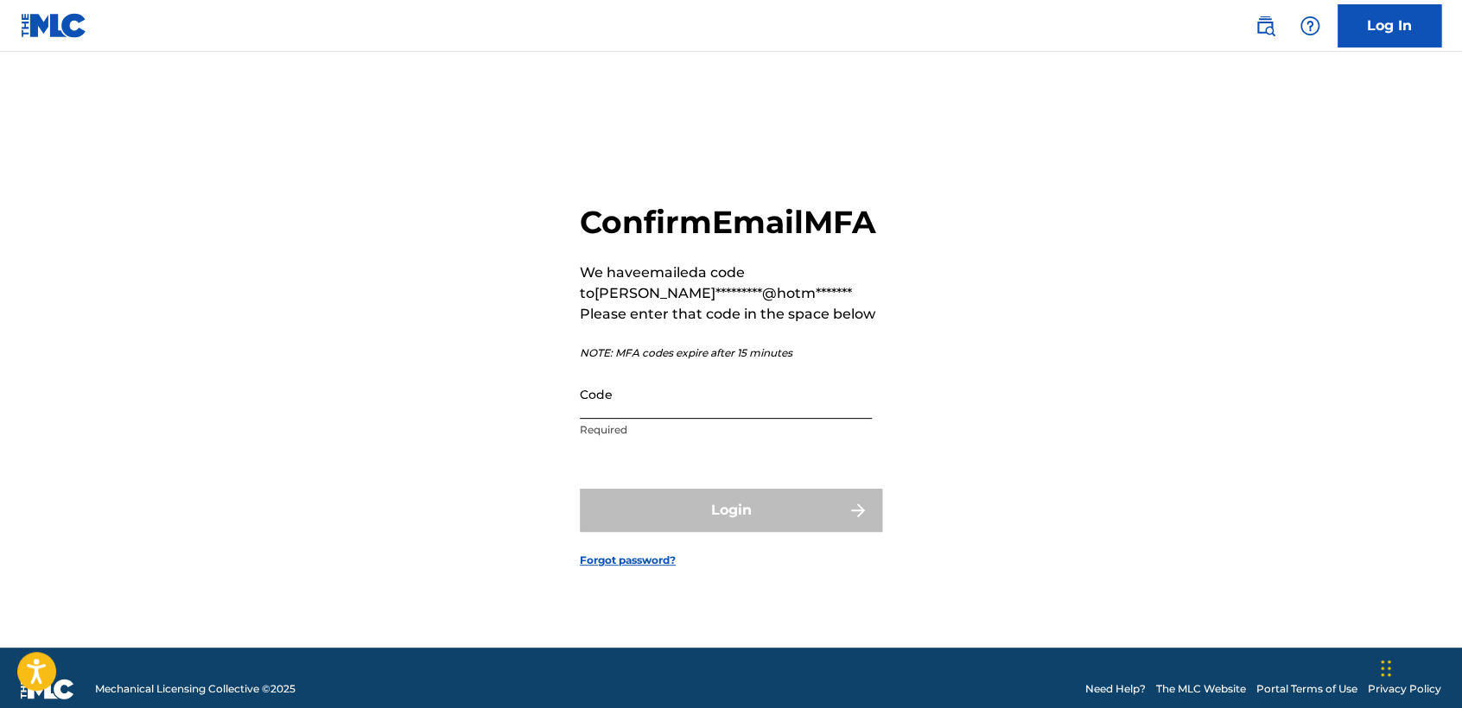
click at [658, 418] on input "Code" at bounding box center [726, 394] width 292 height 49
click at [642, 386] on div "Confirm Email MFA We have emailed a code to nels*********@hotm******* Please en…" at bounding box center [731, 325] width 302 height 244
click at [645, 438] on p "Required" at bounding box center [726, 430] width 292 height 16
click at [646, 419] on input "Code" at bounding box center [726, 394] width 292 height 49
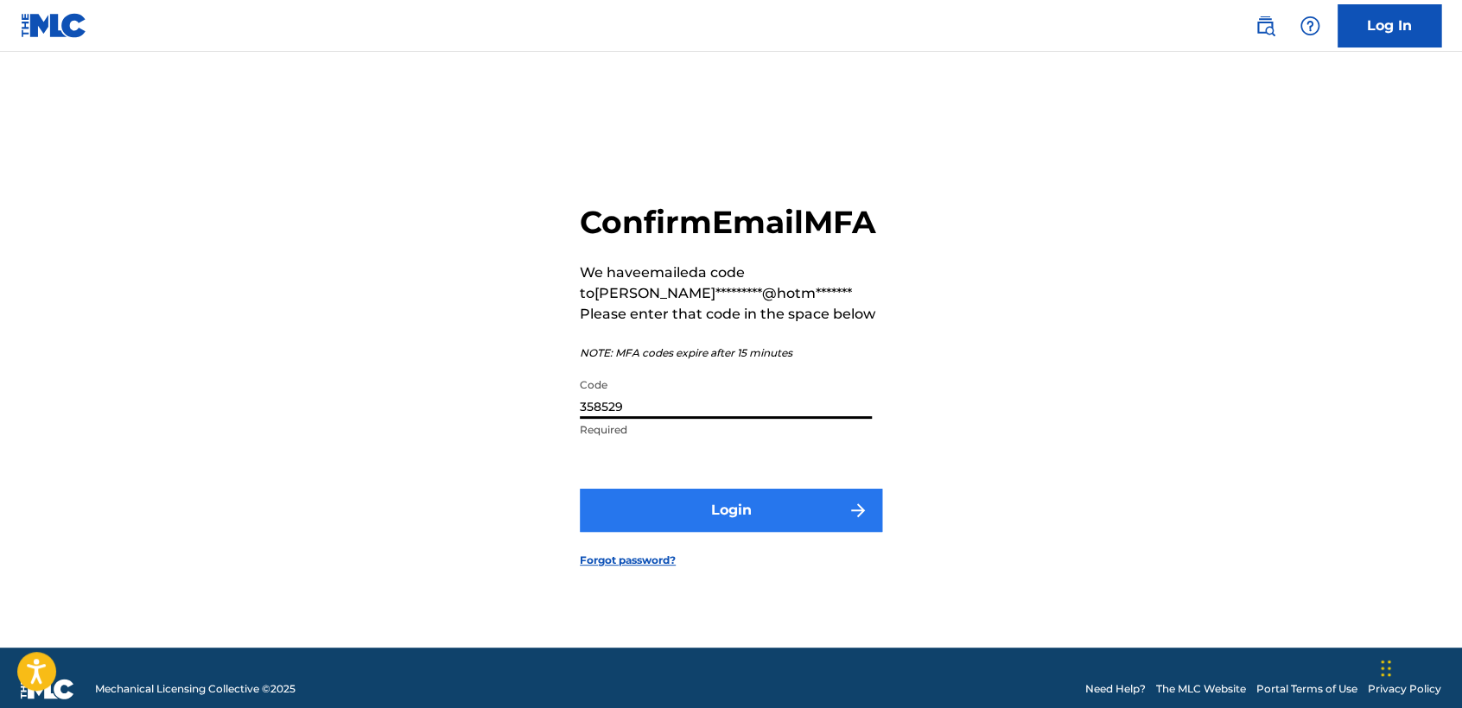
type input "358529"
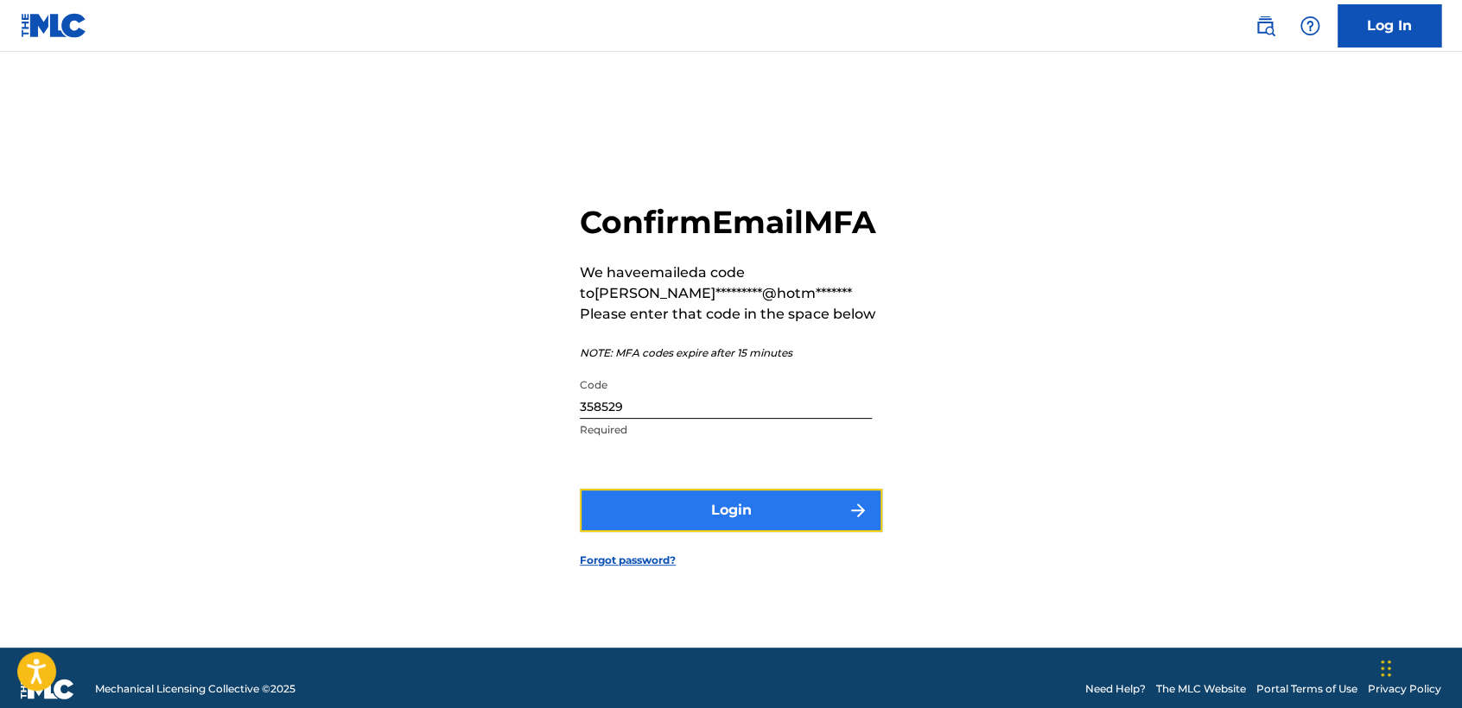
click at [739, 532] on button "Login" at bounding box center [731, 510] width 302 height 43
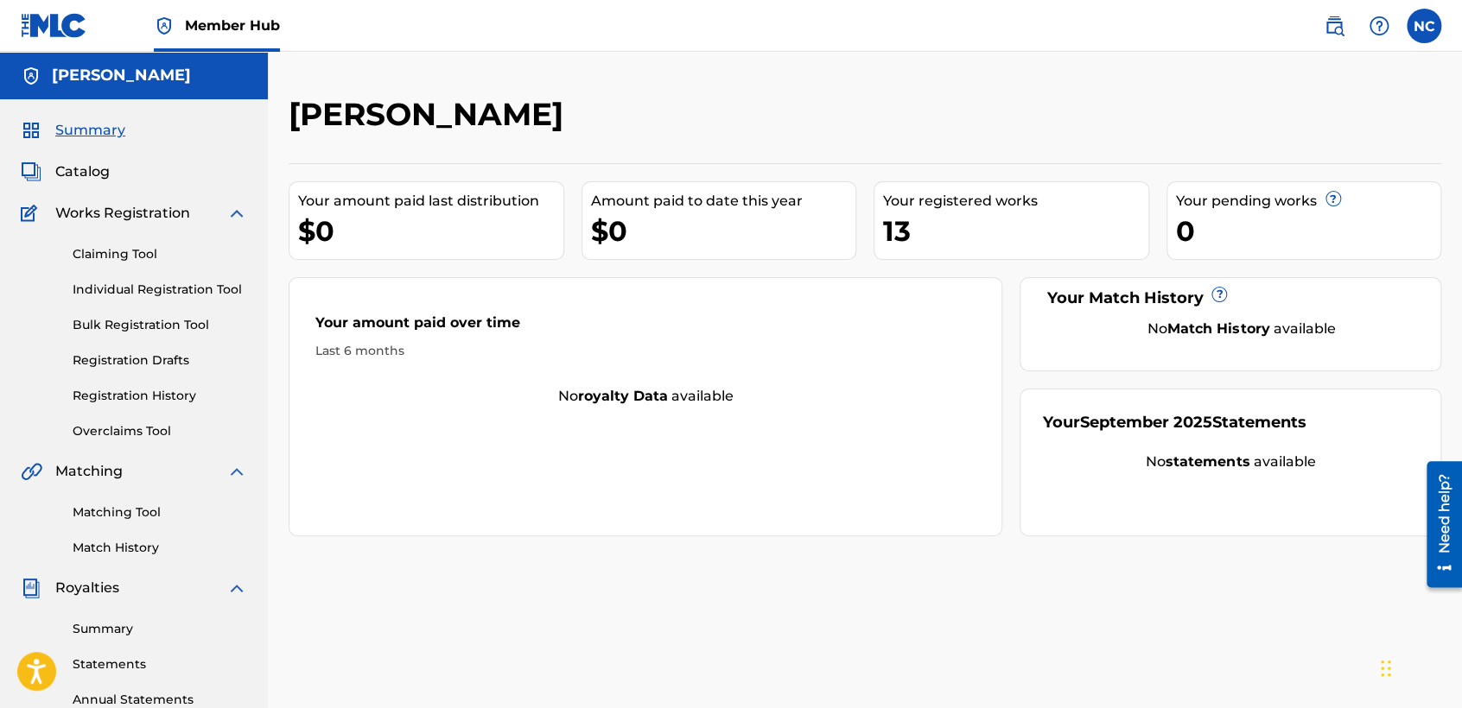
click at [1232, 615] on div "Nelson Cancela Garcia Your amount paid last distribution $0 Amount paid to date…" at bounding box center [865, 541] width 1194 height 893
click at [155, 396] on link "Registration History" at bounding box center [160, 396] width 174 height 18
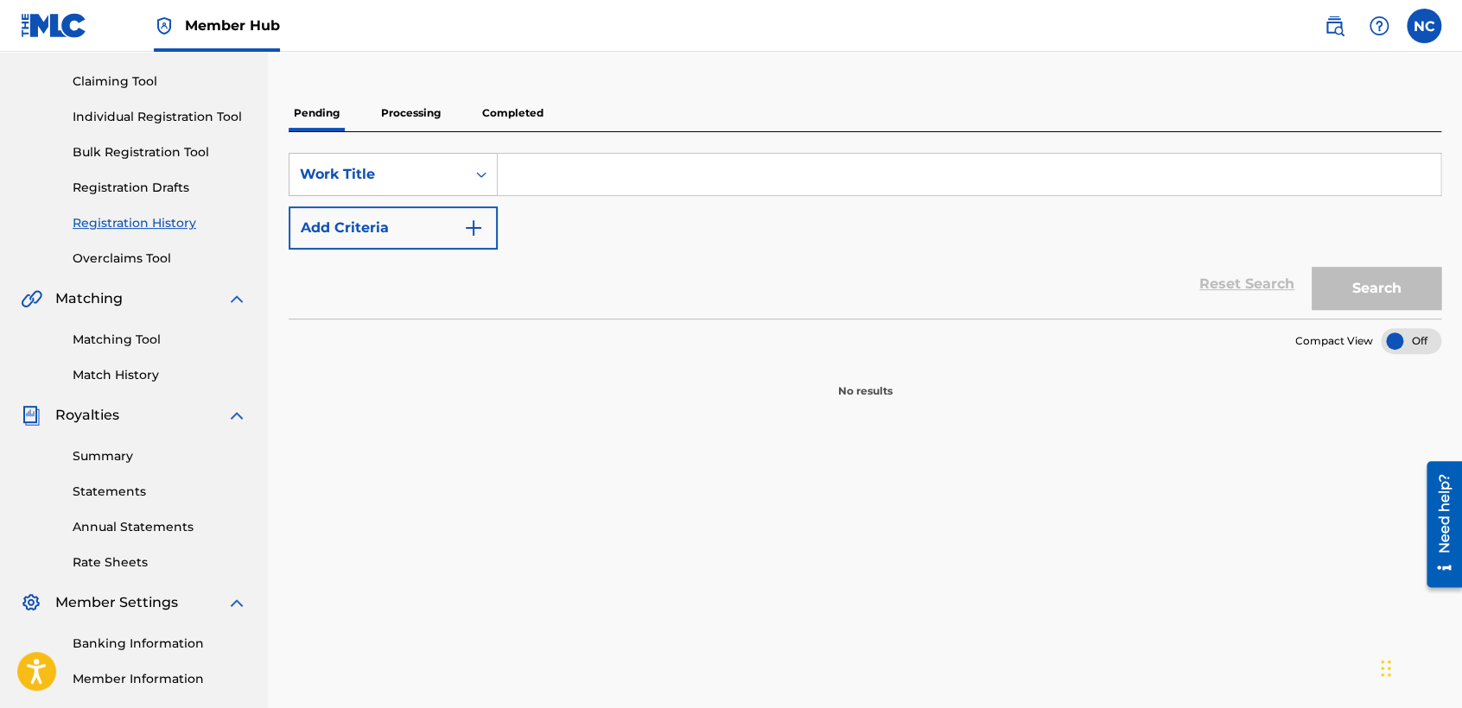
scroll to position [192, 0]
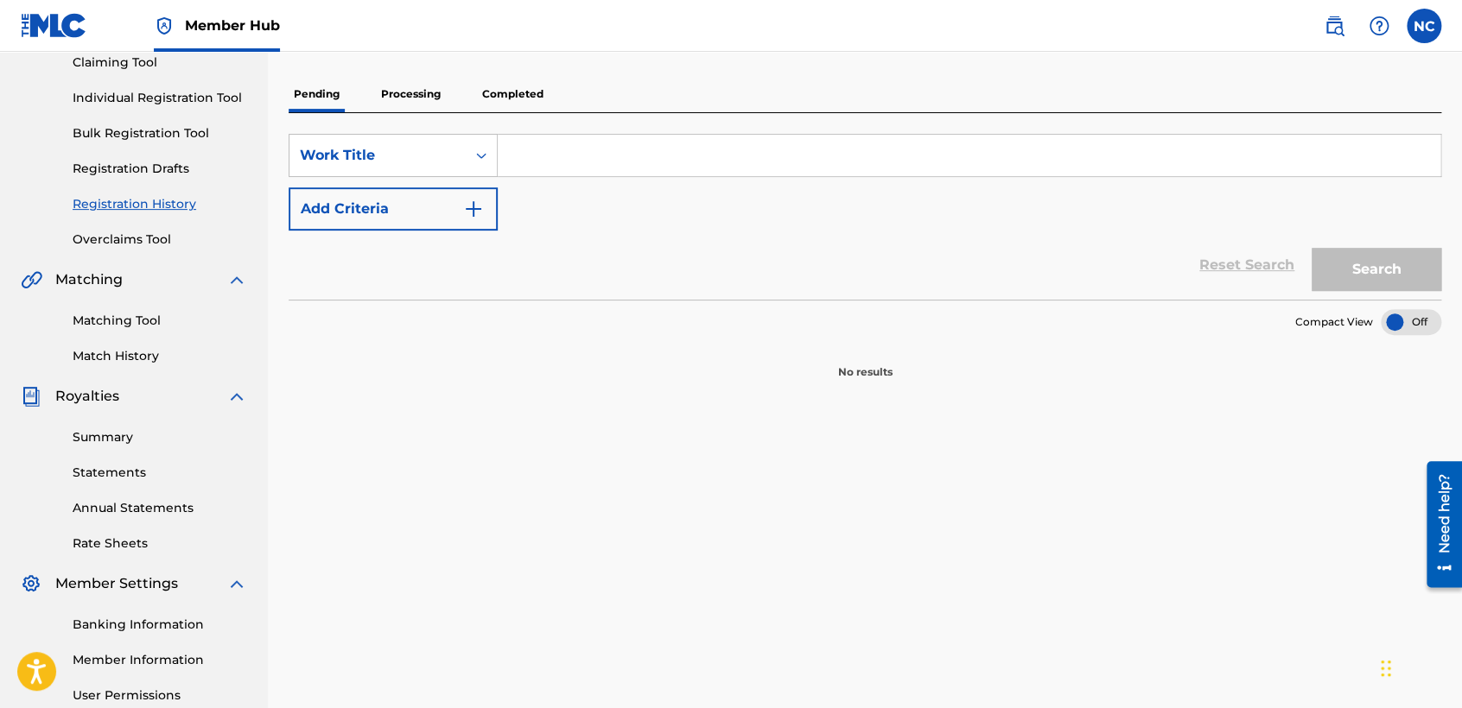
click at [390, 107] on p "Processing" at bounding box center [411, 94] width 70 height 36
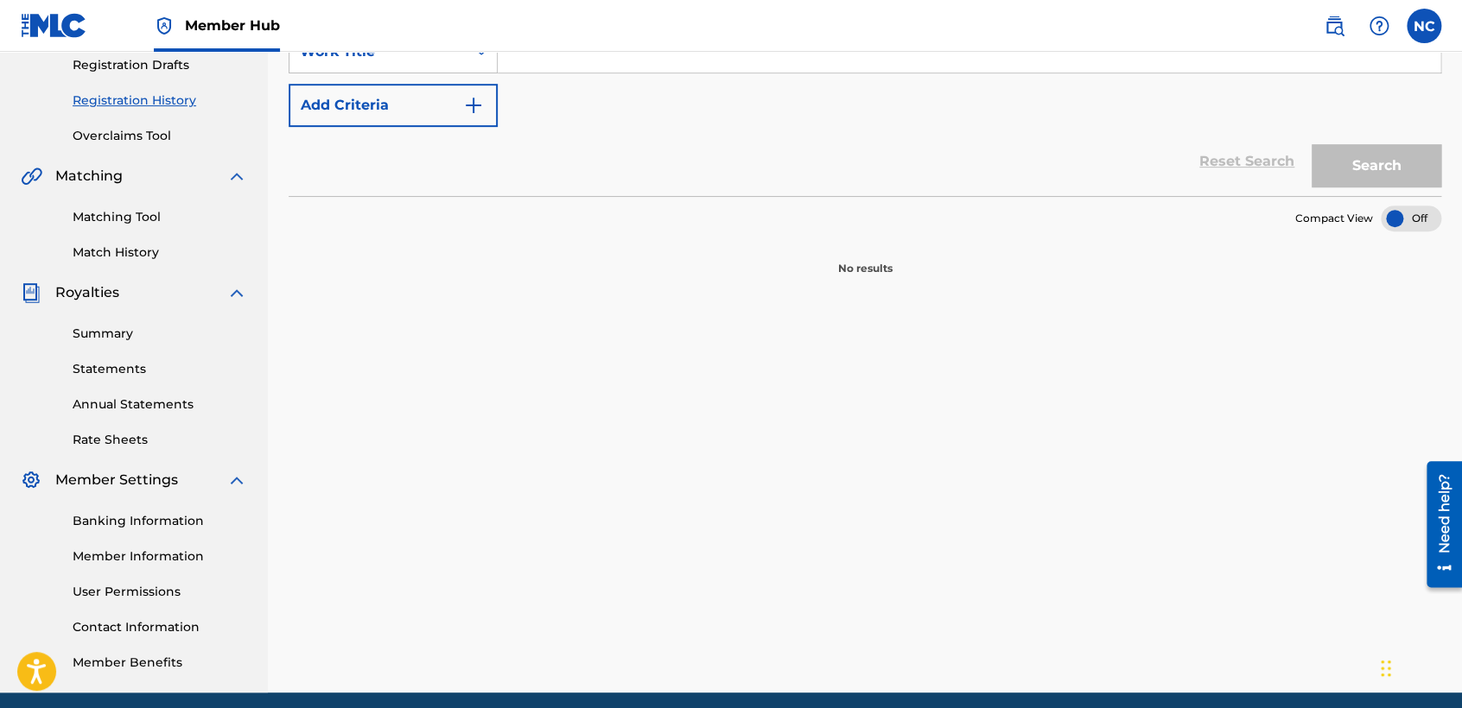
scroll to position [74, 0]
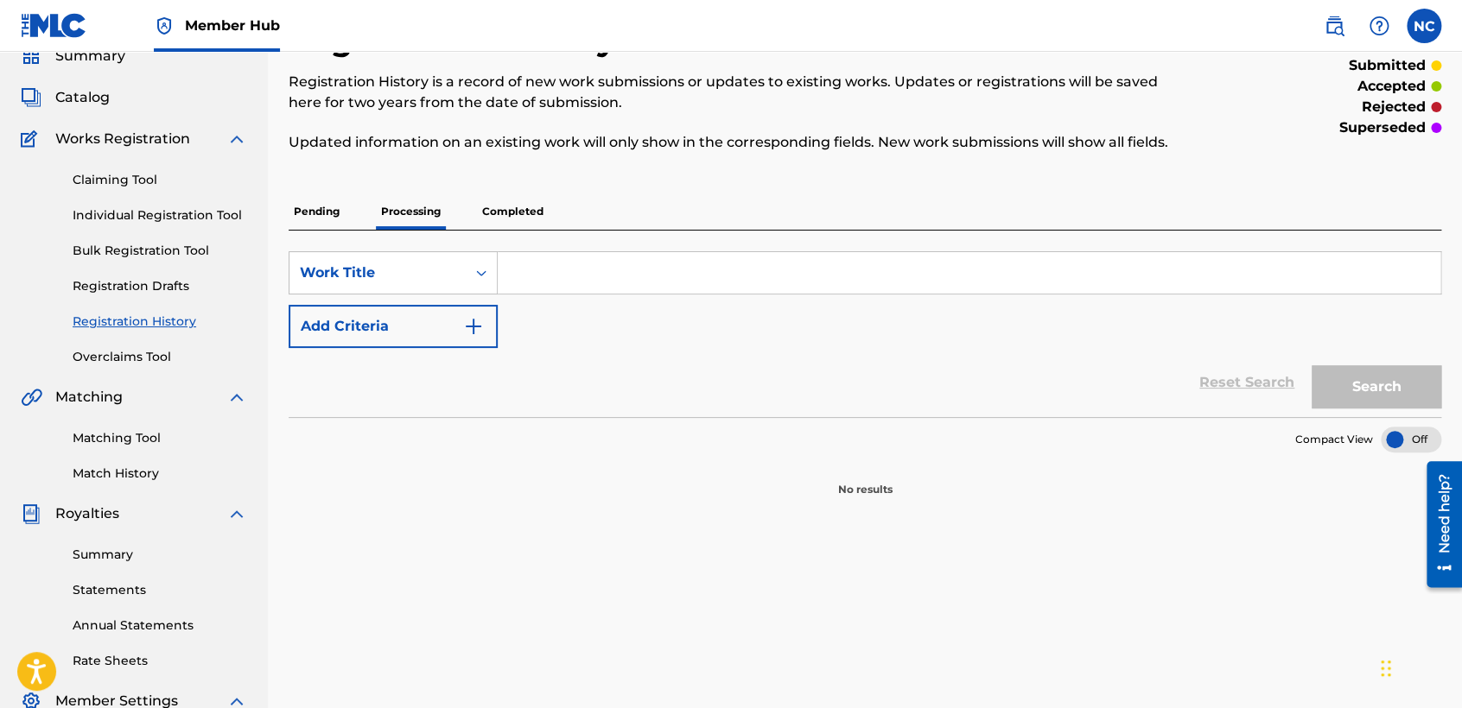
click at [509, 203] on p "Completed" at bounding box center [513, 211] width 72 height 36
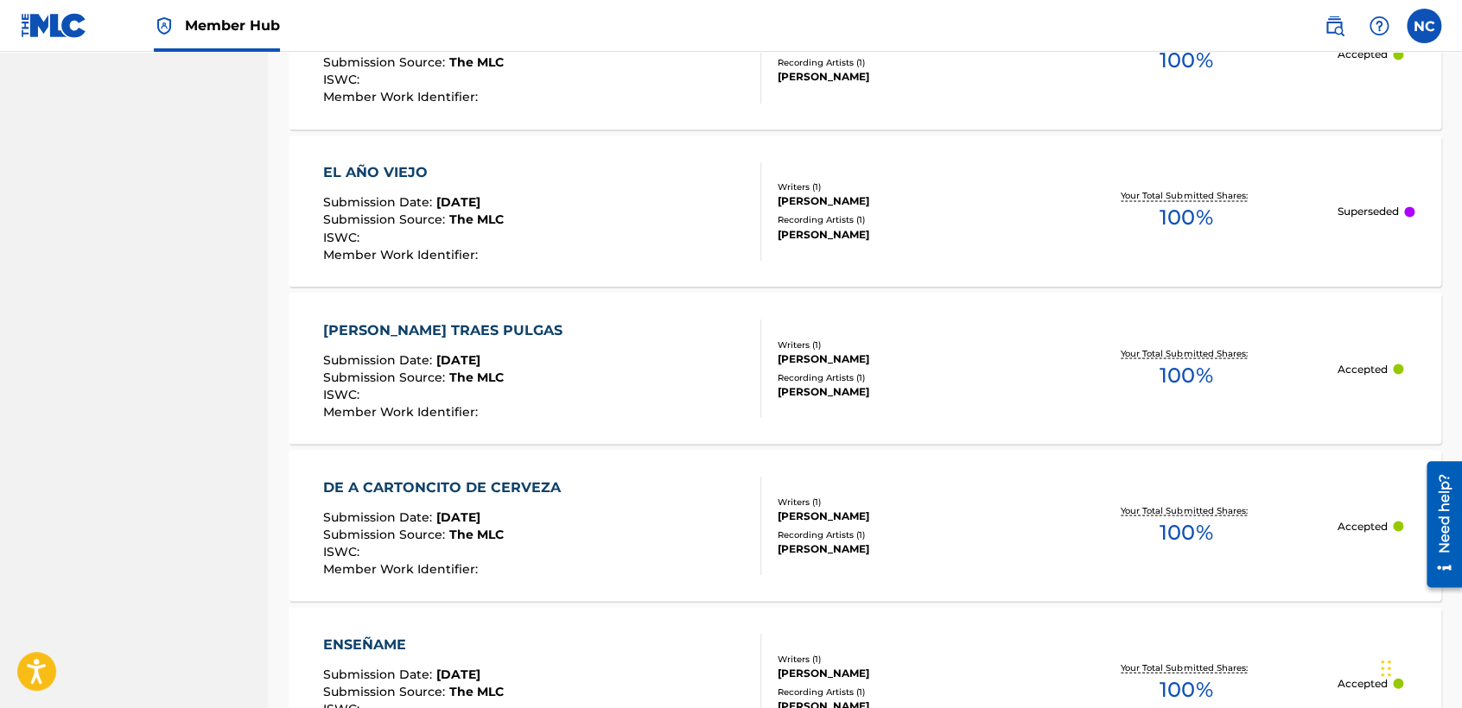
scroll to position [1663, 0]
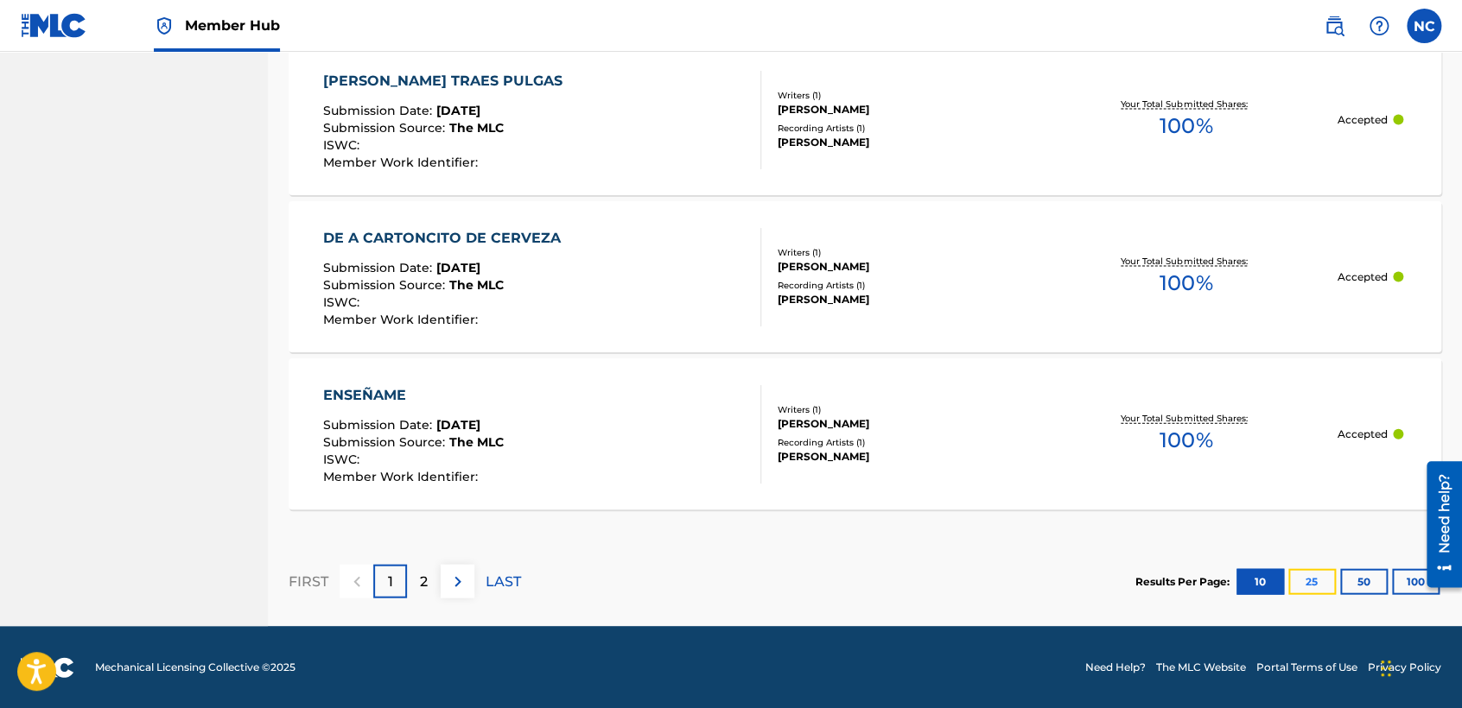
click at [1303, 574] on button "25" at bounding box center [1312, 582] width 48 height 26
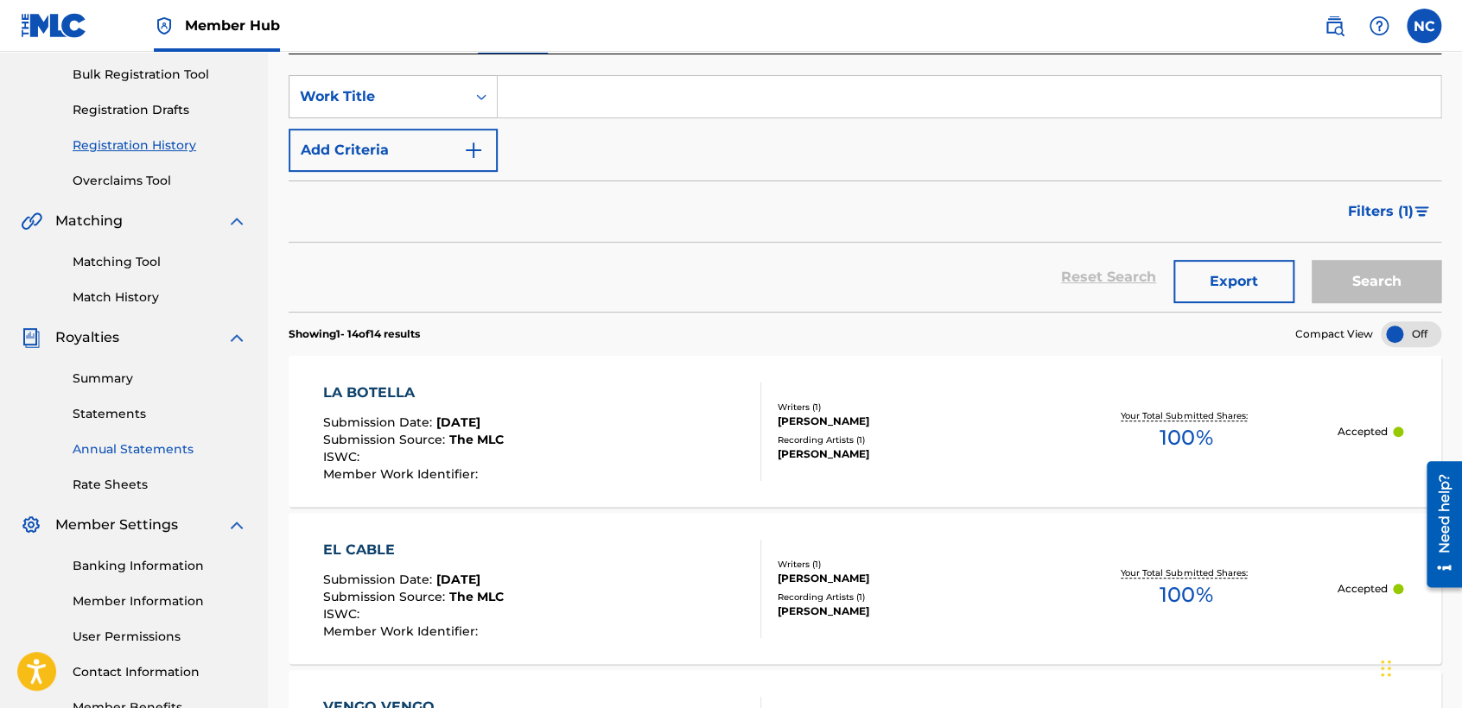
scroll to position [173, 0]
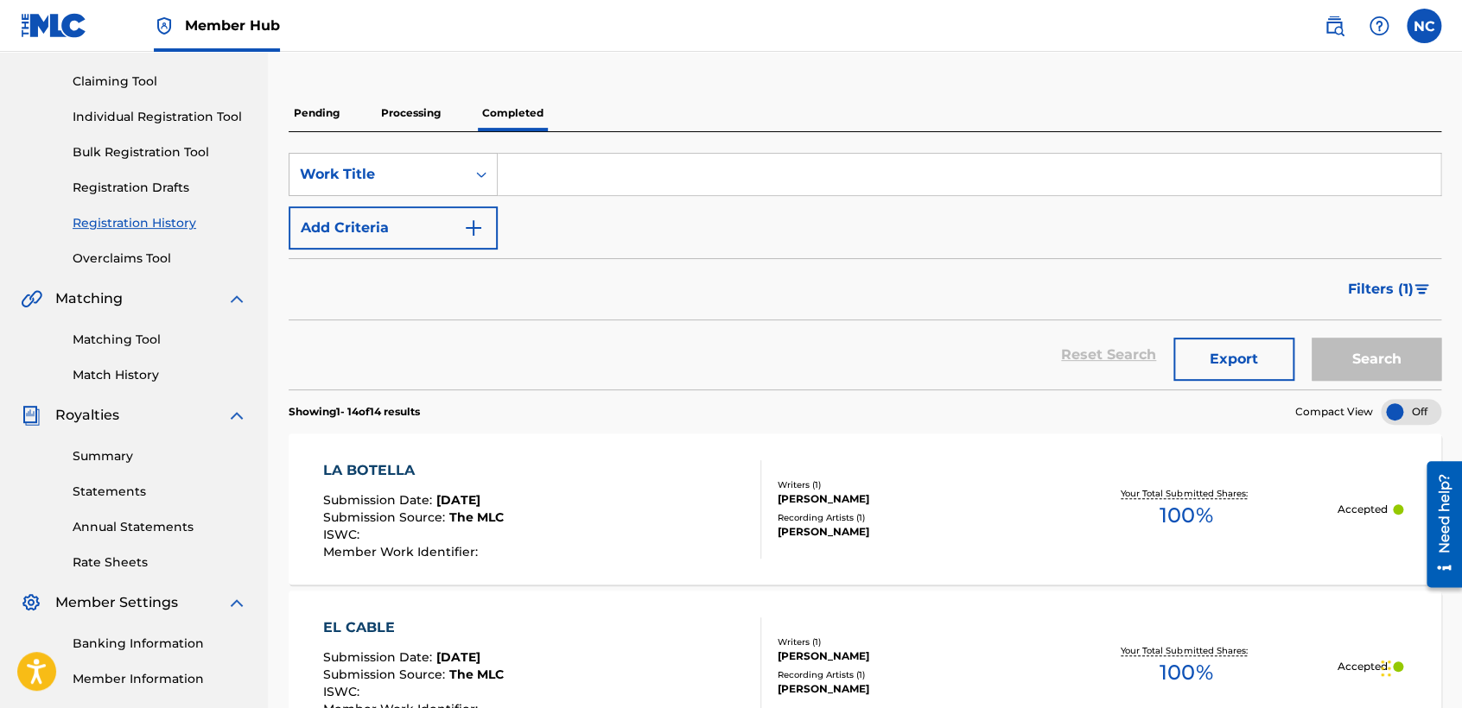
click at [135, 245] on div "Claiming Tool Individual Registration Tool Bulk Registration Tool Registration …" at bounding box center [134, 159] width 226 height 217
click at [147, 269] on div "Summary Catalog Works Registration Claiming Tool Individual Registration Tool B…" at bounding box center [134, 371] width 268 height 889
click at [151, 263] on link "Overclaims Tool" at bounding box center [160, 259] width 174 height 18
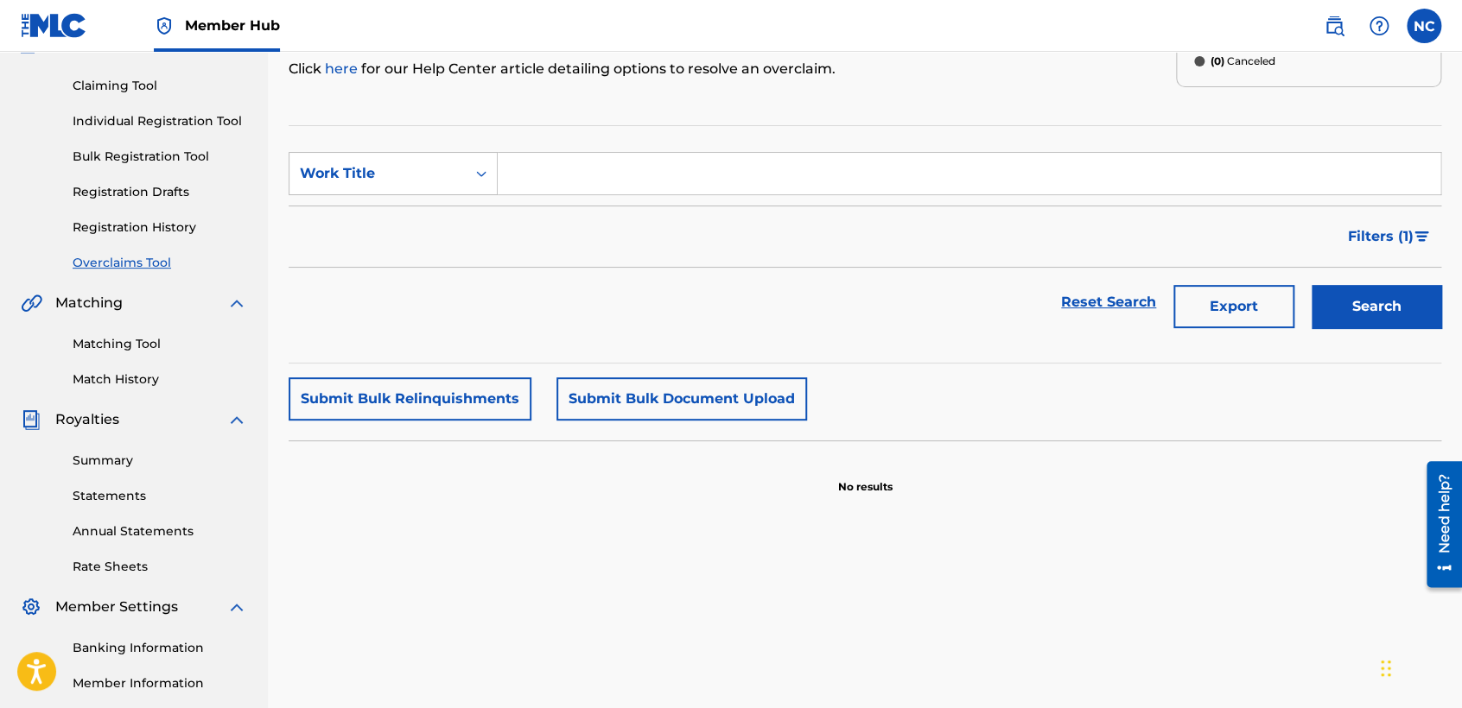
scroll to position [362, 0]
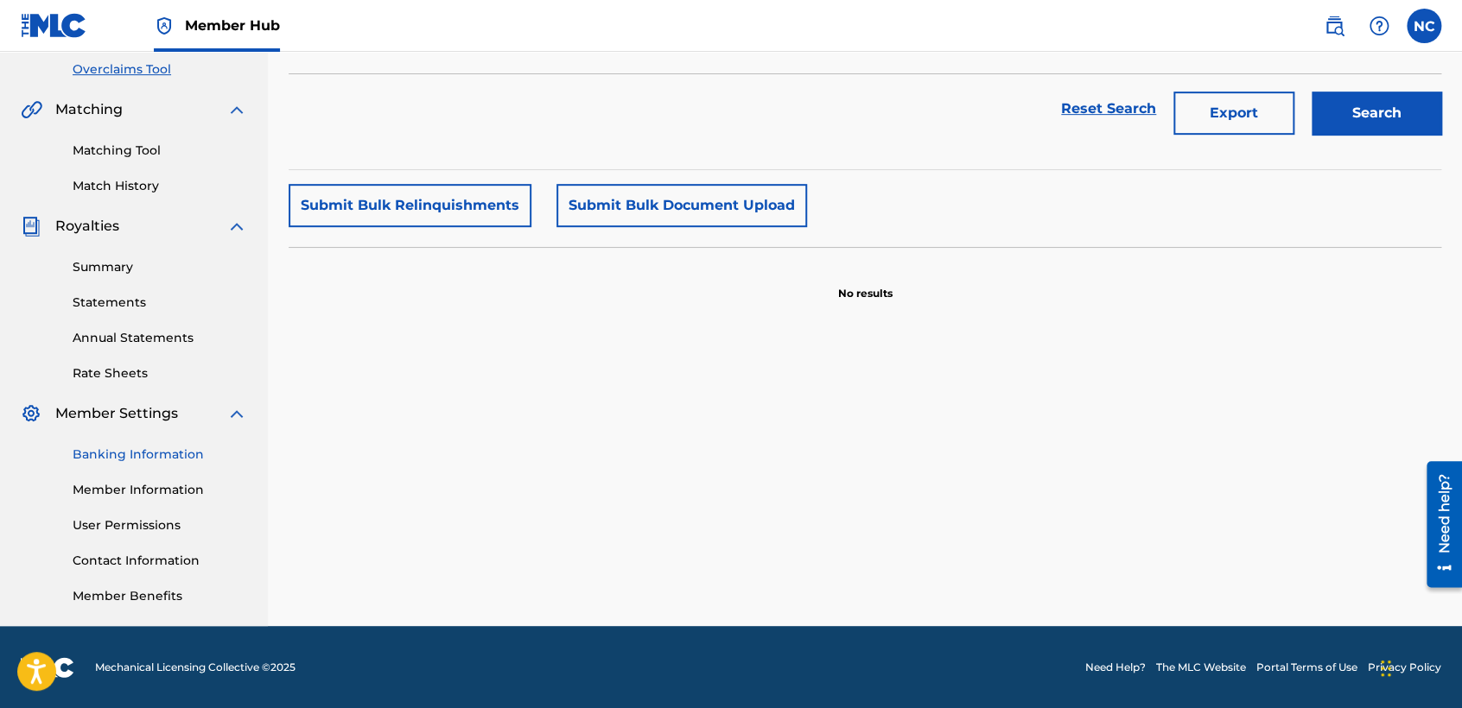
click at [149, 453] on link "Banking Information" at bounding box center [160, 455] width 174 height 18
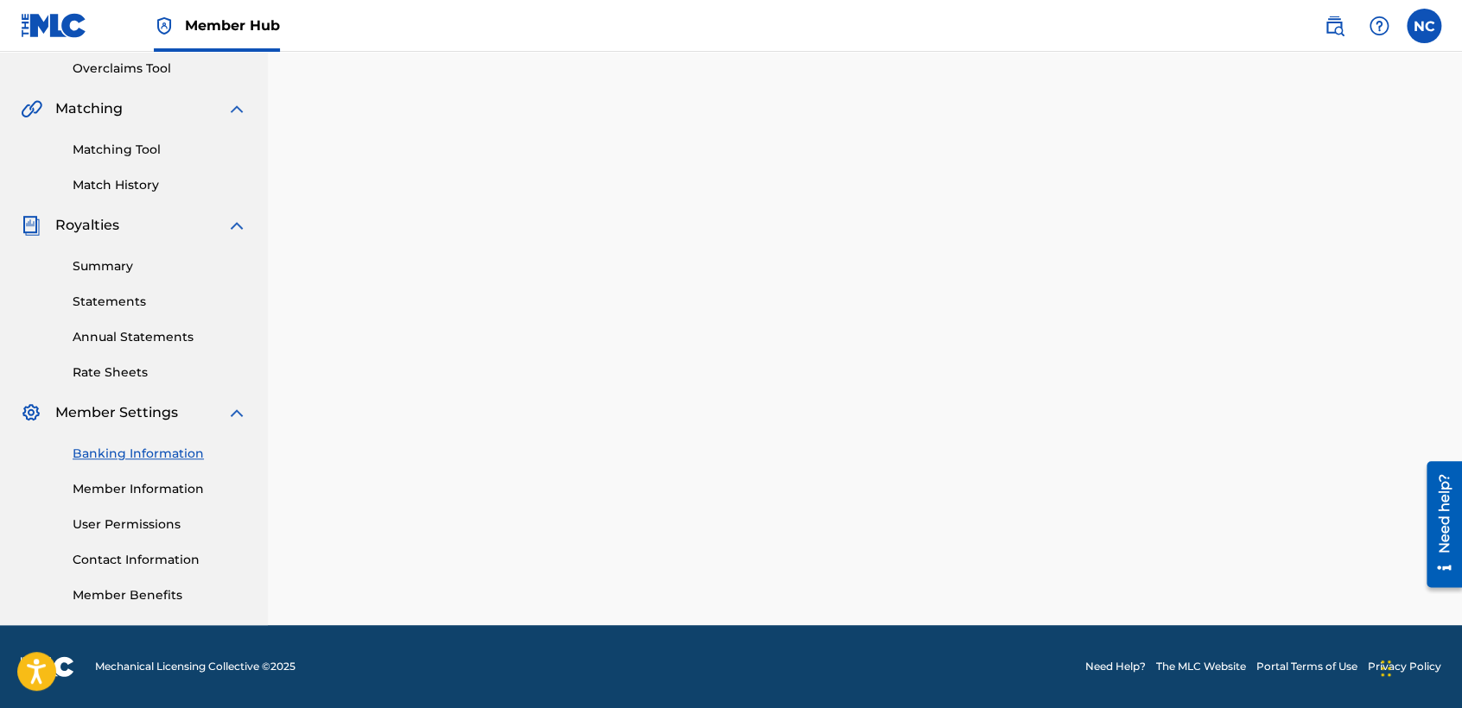
scroll to position [362, 0]
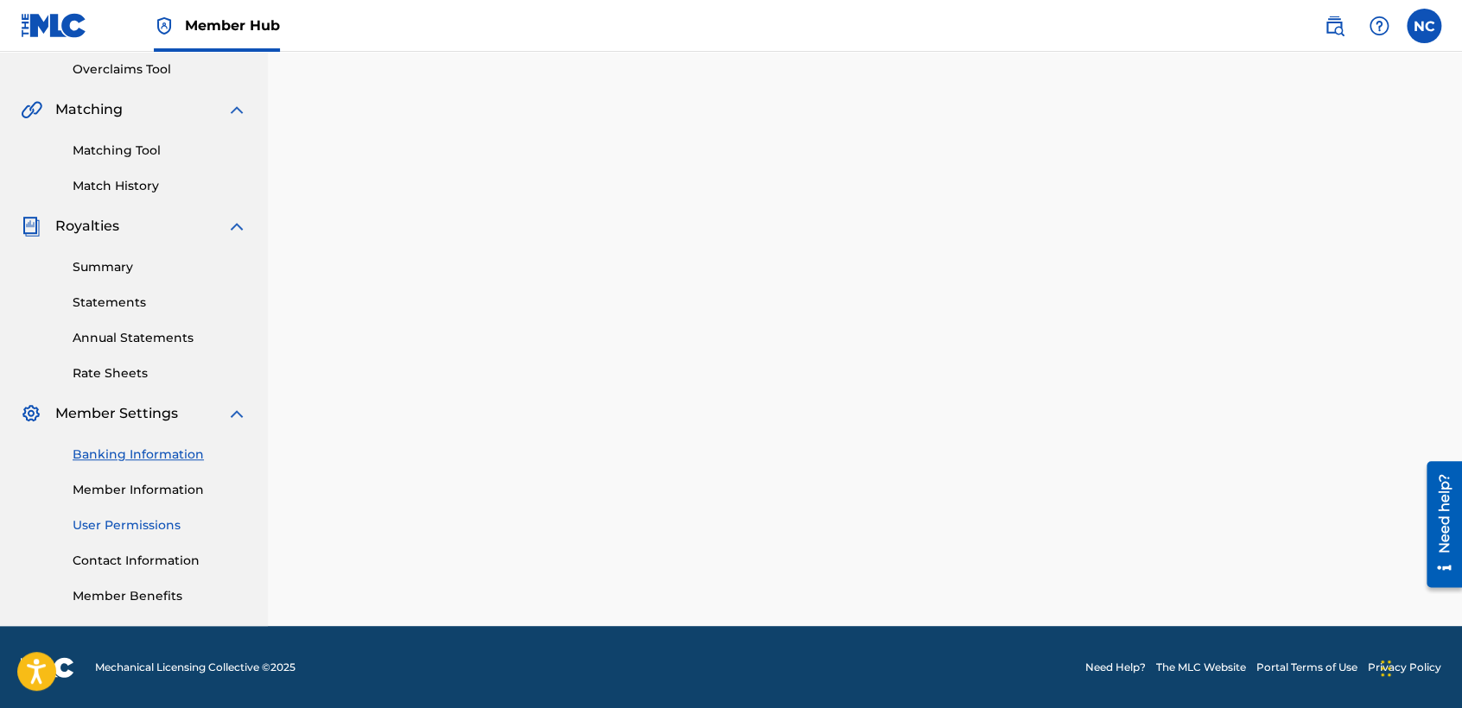
click at [146, 521] on link "User Permissions" at bounding box center [160, 526] width 174 height 18
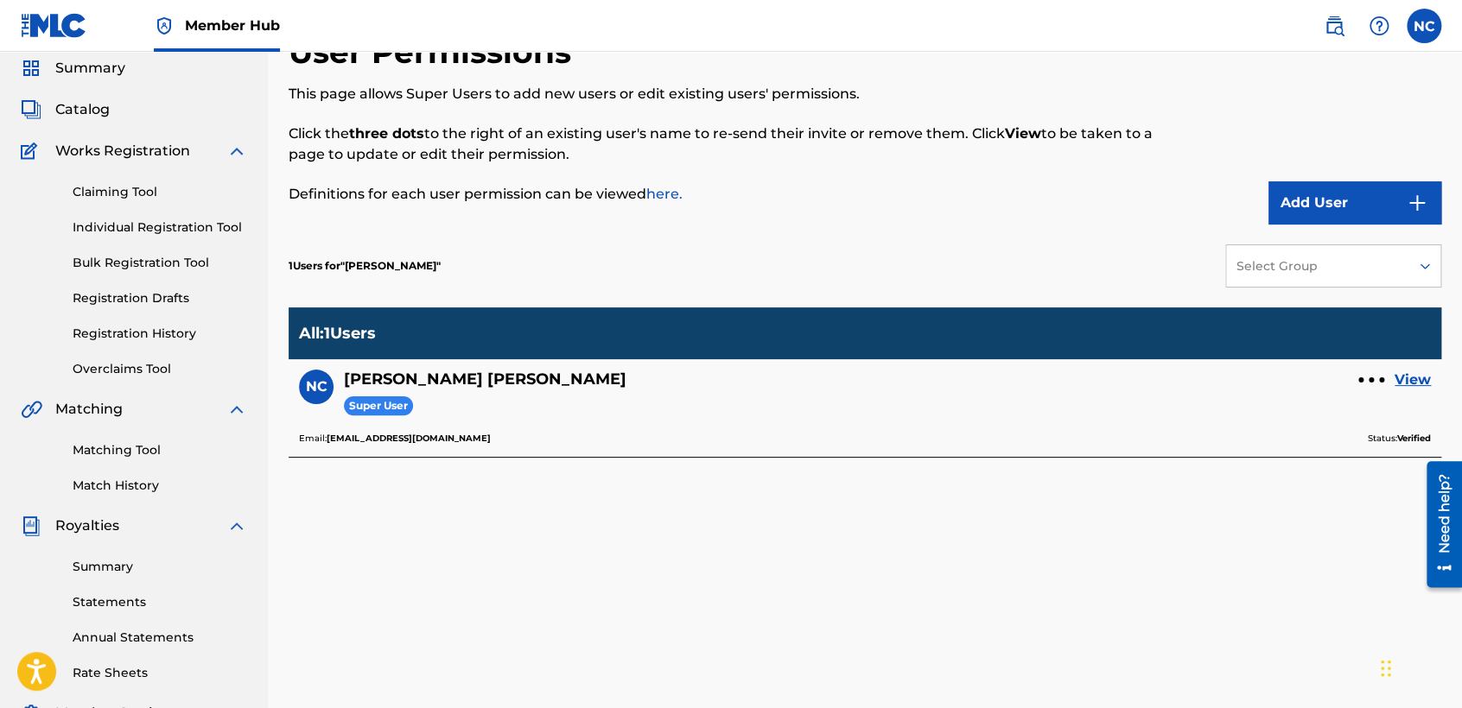
scroll to position [96, 0]
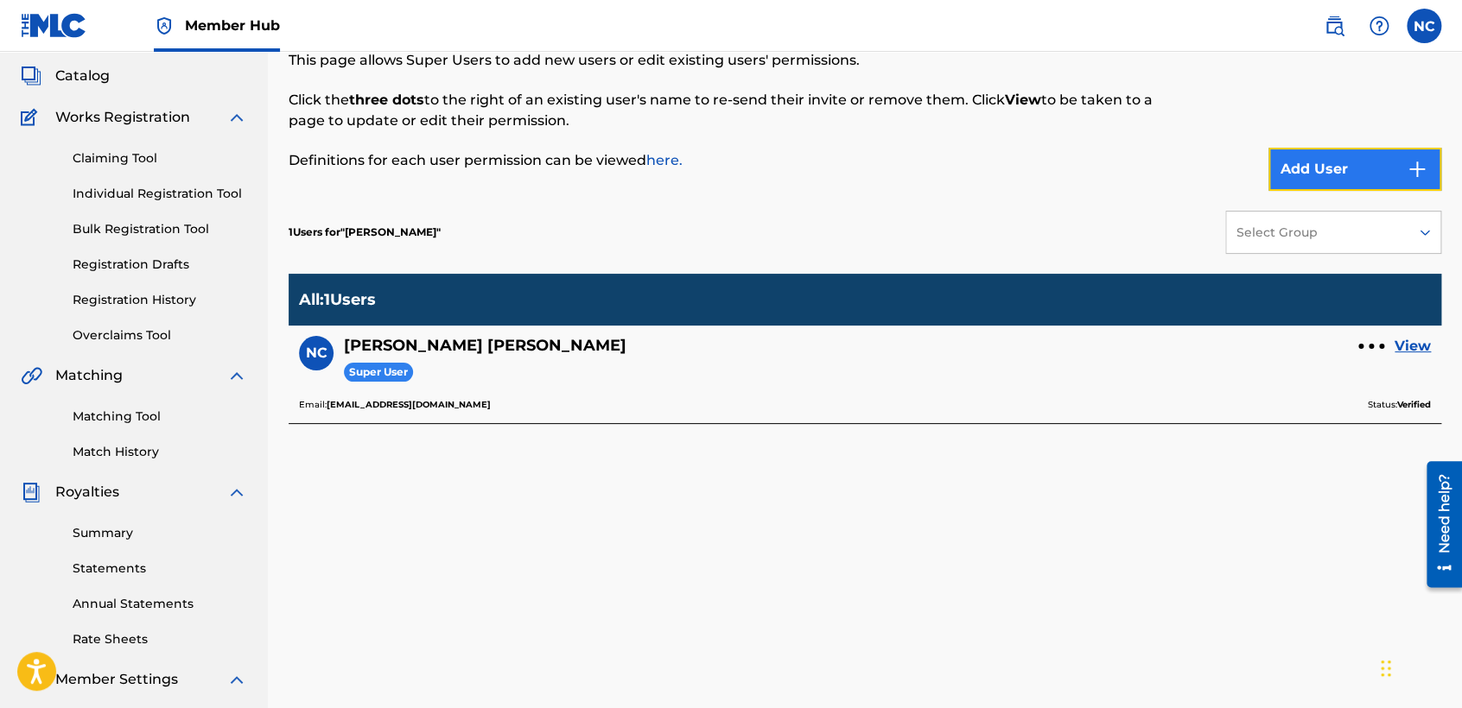
click at [1395, 181] on button "Add User" at bounding box center [1354, 169] width 173 height 43
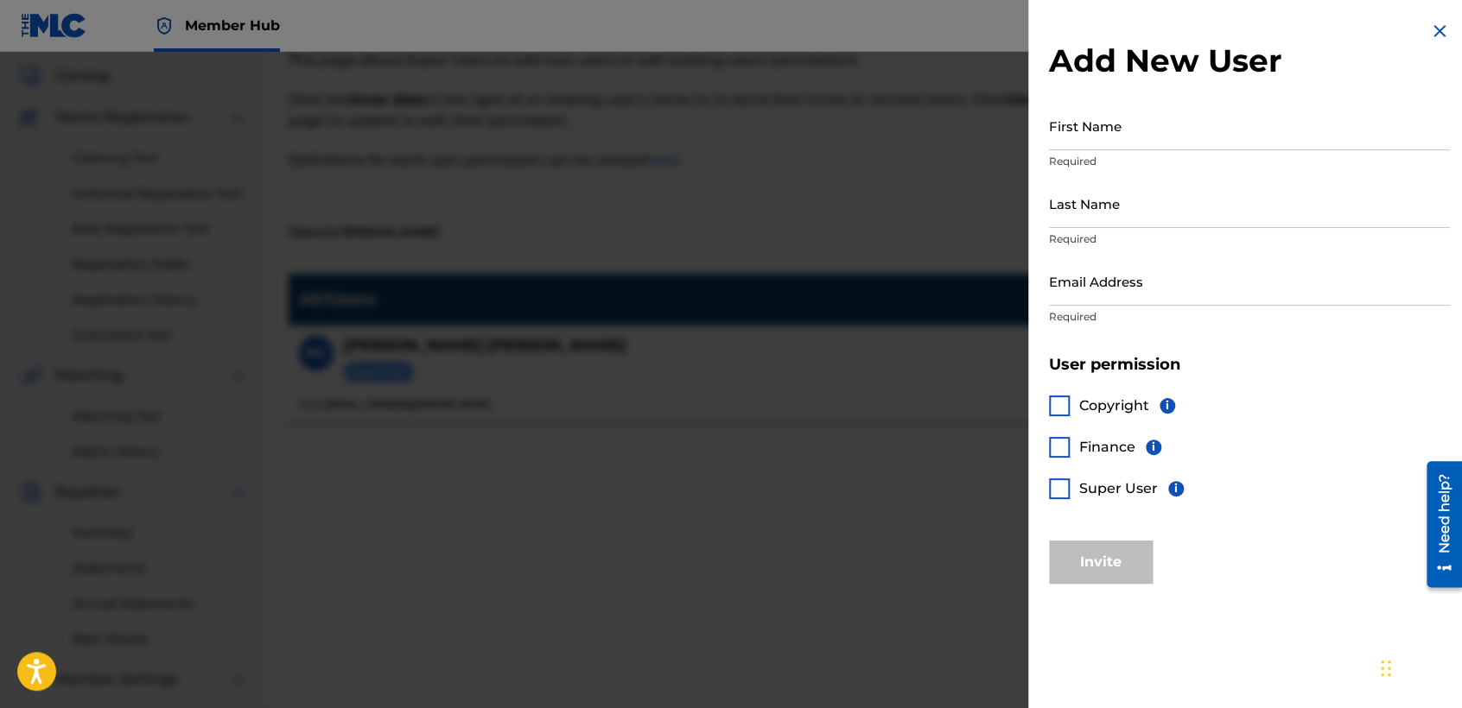
click at [1128, 159] on p "Required" at bounding box center [1249, 162] width 401 height 16
click at [1129, 129] on input "First Name" at bounding box center [1249, 125] width 401 height 49
type input "[PERSON_NAME]"
type input "Vazquez Guerra"
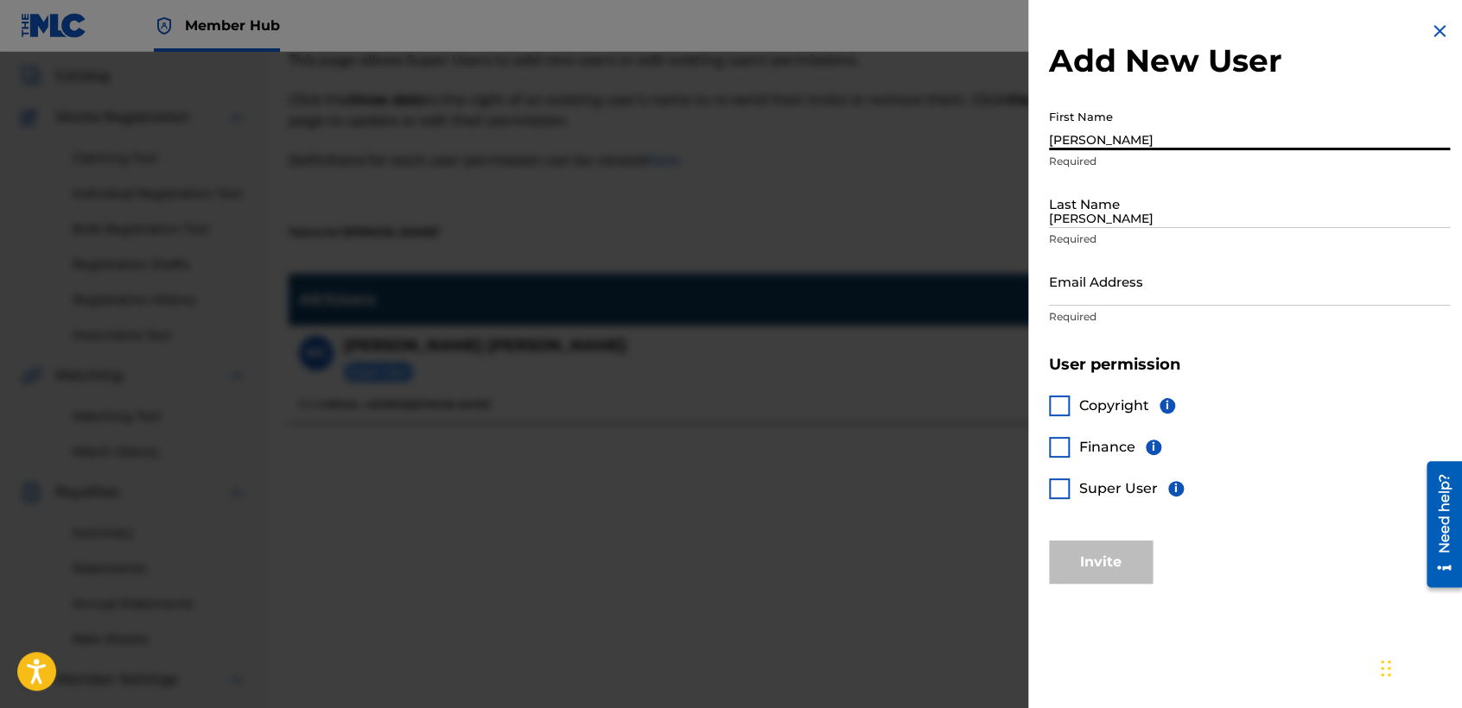
type input "[EMAIL_ADDRESS][DOMAIN_NAME]"
click at [1054, 487] on div at bounding box center [1059, 489] width 21 height 21
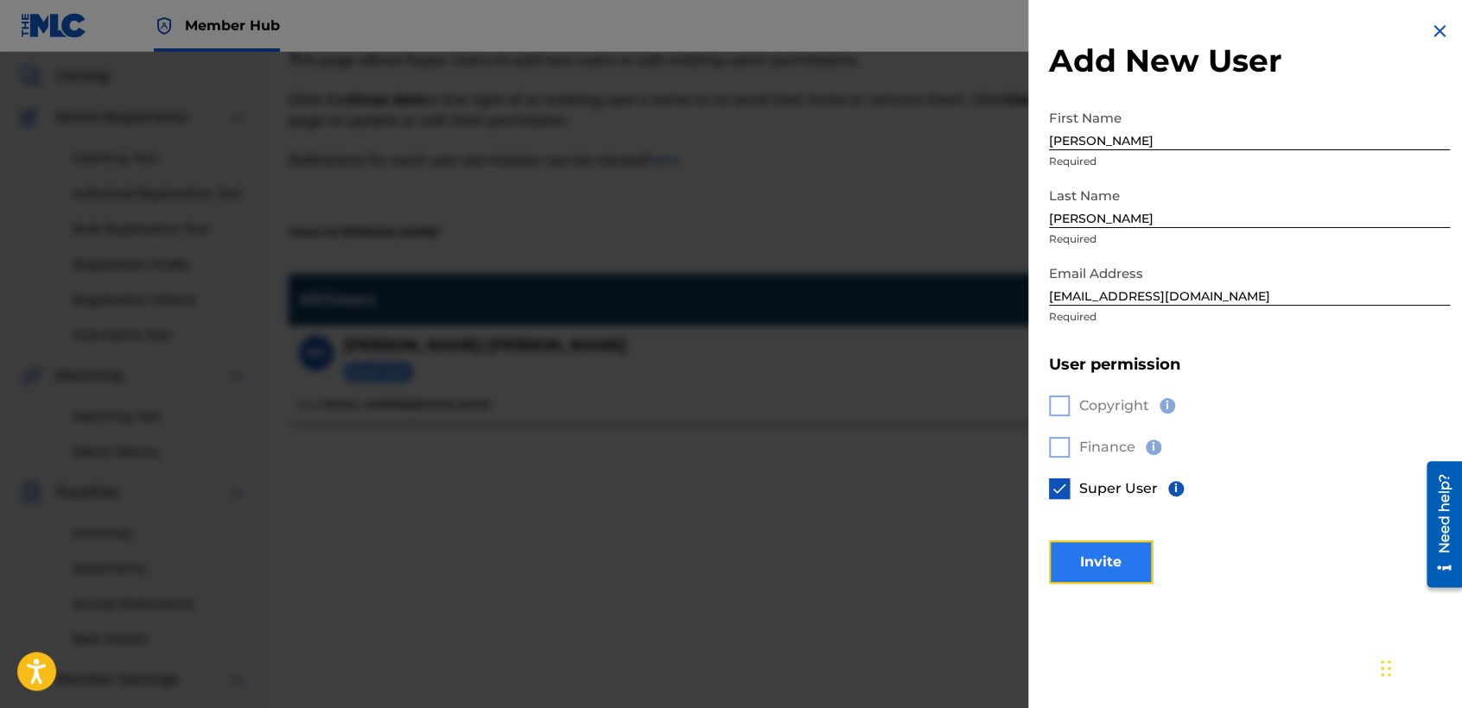
click at [1131, 568] on button "Invite" at bounding box center [1101, 562] width 104 height 43
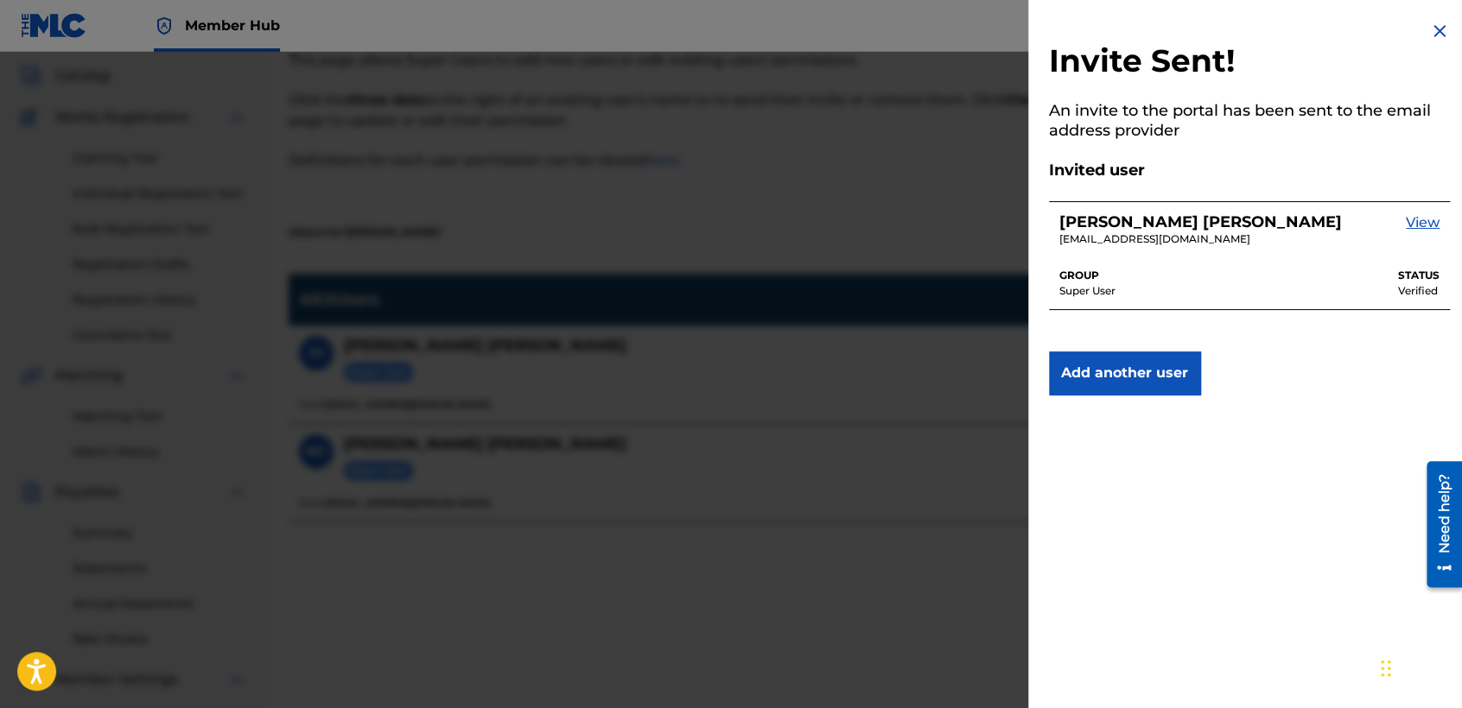
click at [946, 238] on div at bounding box center [731, 406] width 1462 height 708
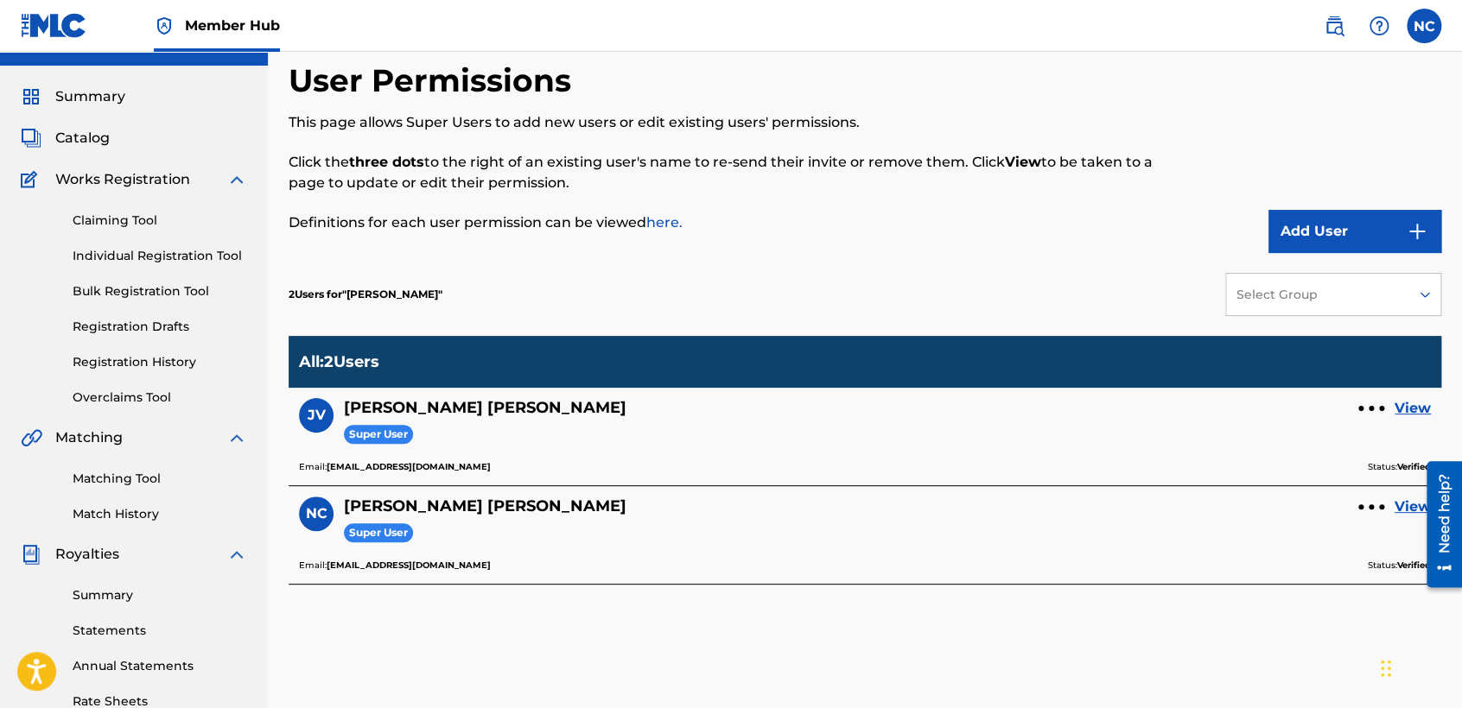
scroll to position [0, 0]
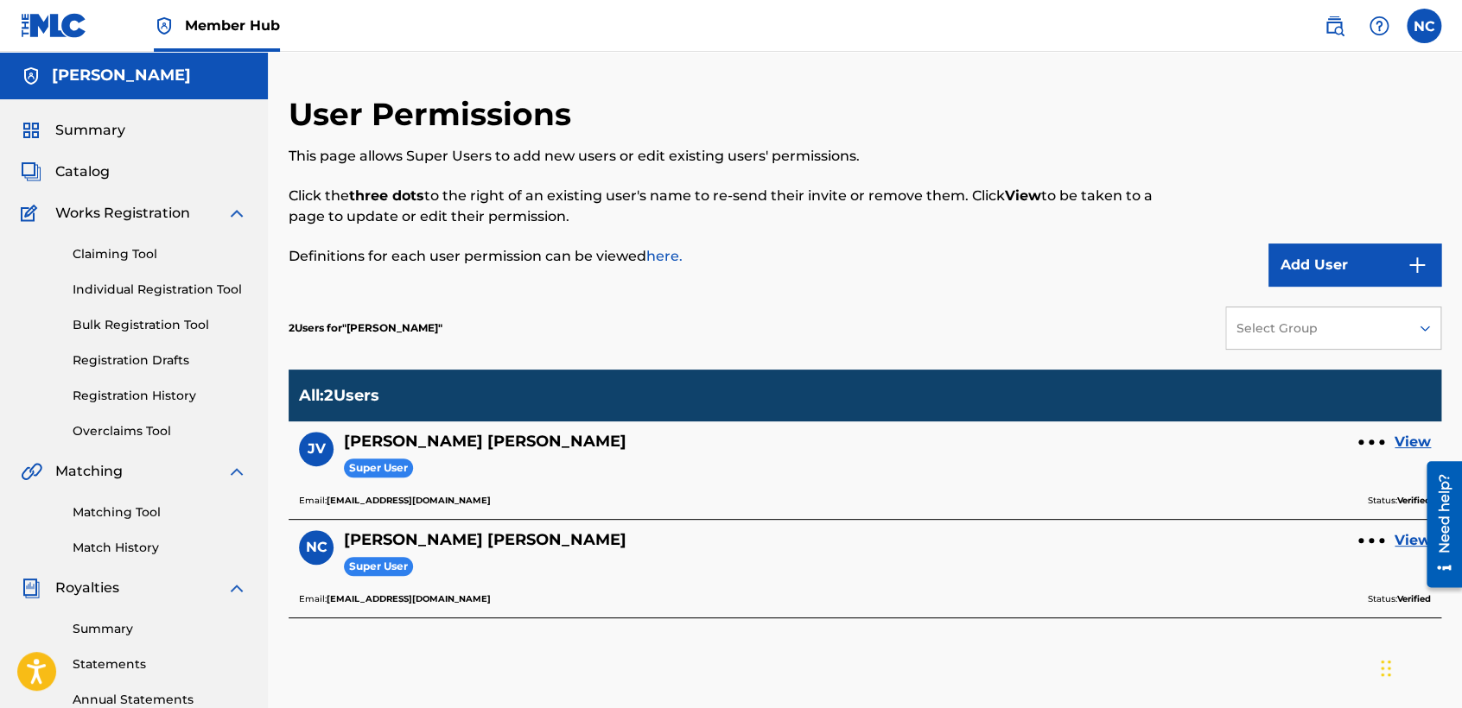
drag, startPoint x: 113, startPoint y: 123, endPoint x: 123, endPoint y: 111, distance: 14.7
click at [113, 123] on span "Summary" at bounding box center [90, 130] width 70 height 21
